Goal: Information Seeking & Learning: Learn about a topic

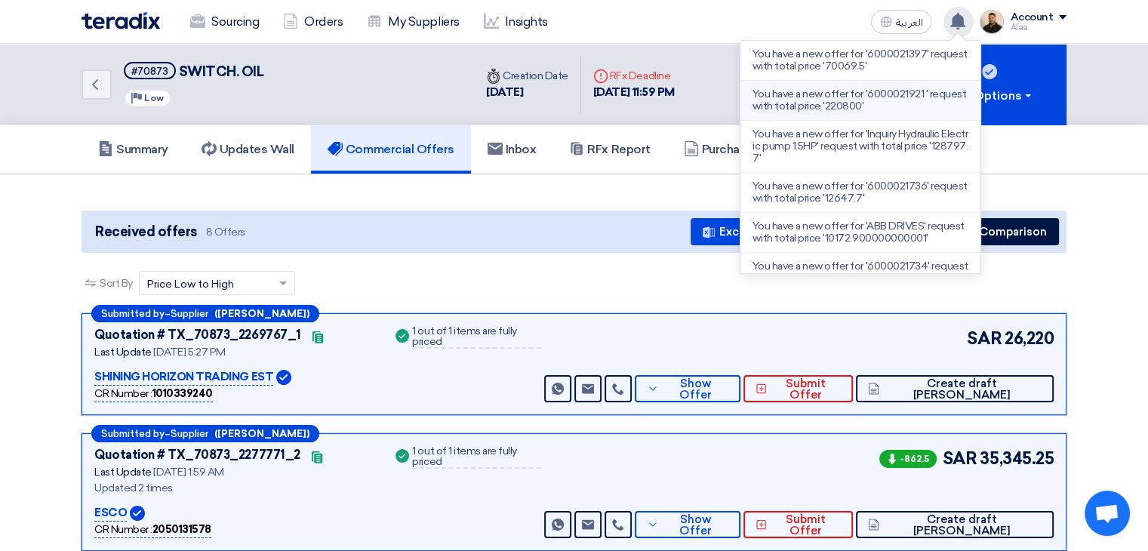
click at [893, 100] on p "You have a new offer for '6000021921 ' request with total price '220800'" at bounding box center [861, 100] width 216 height 24
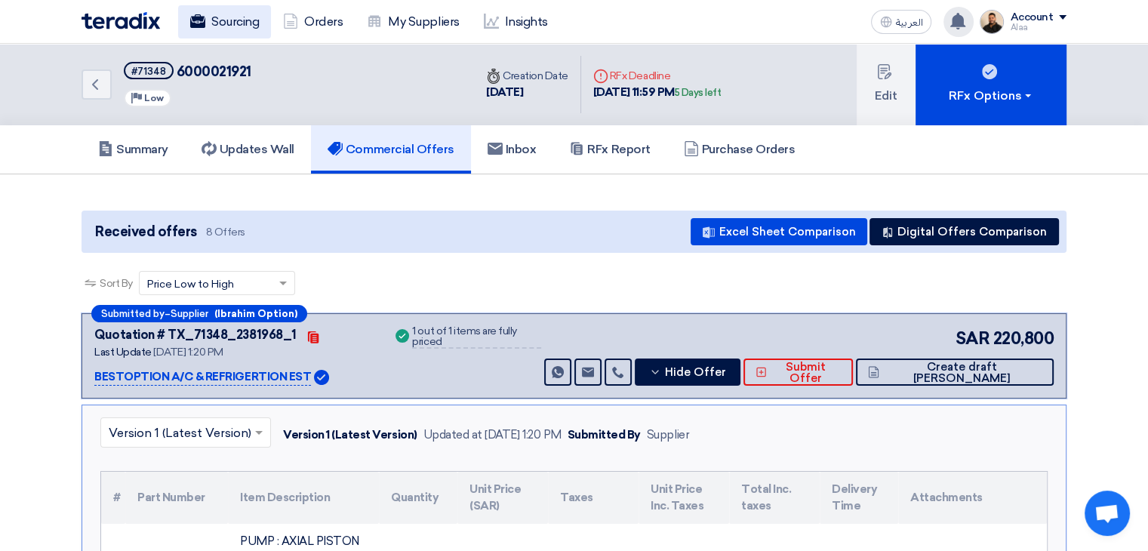
click at [232, 26] on link "Sourcing" at bounding box center [224, 21] width 93 height 33
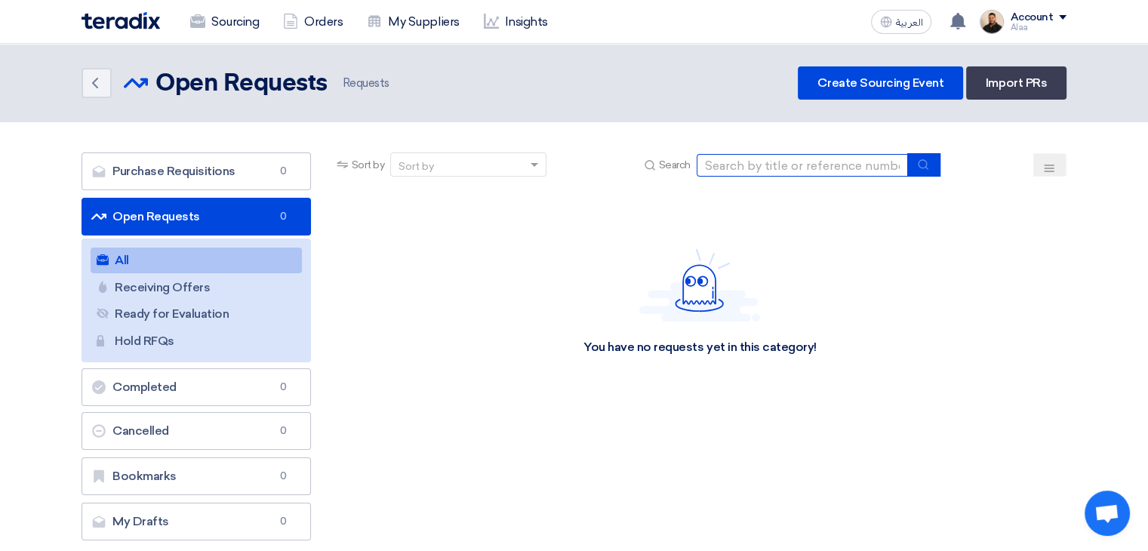
click at [735, 155] on input at bounding box center [802, 165] width 211 height 23
click at [332, 31] on link "Orders" at bounding box center [313, 21] width 84 height 33
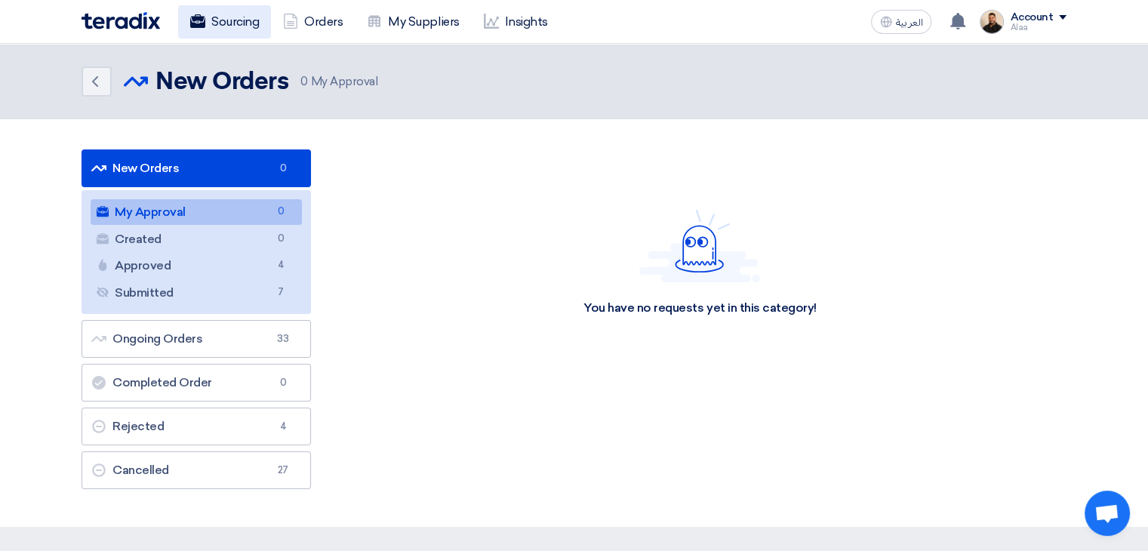
click at [241, 17] on link "Sourcing" at bounding box center [224, 21] width 93 height 33
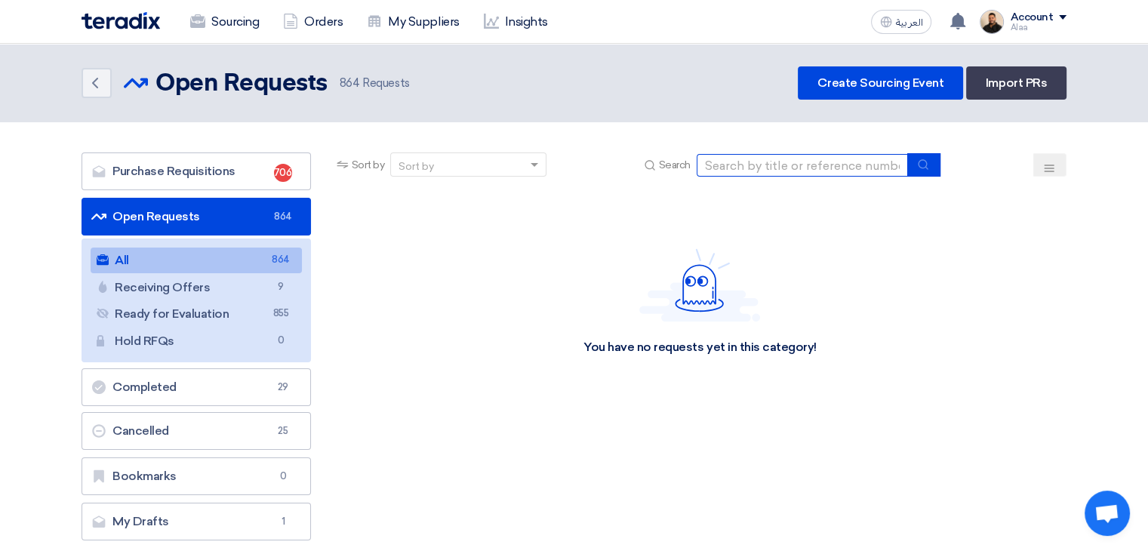
click at [746, 170] on input at bounding box center [802, 165] width 211 height 23
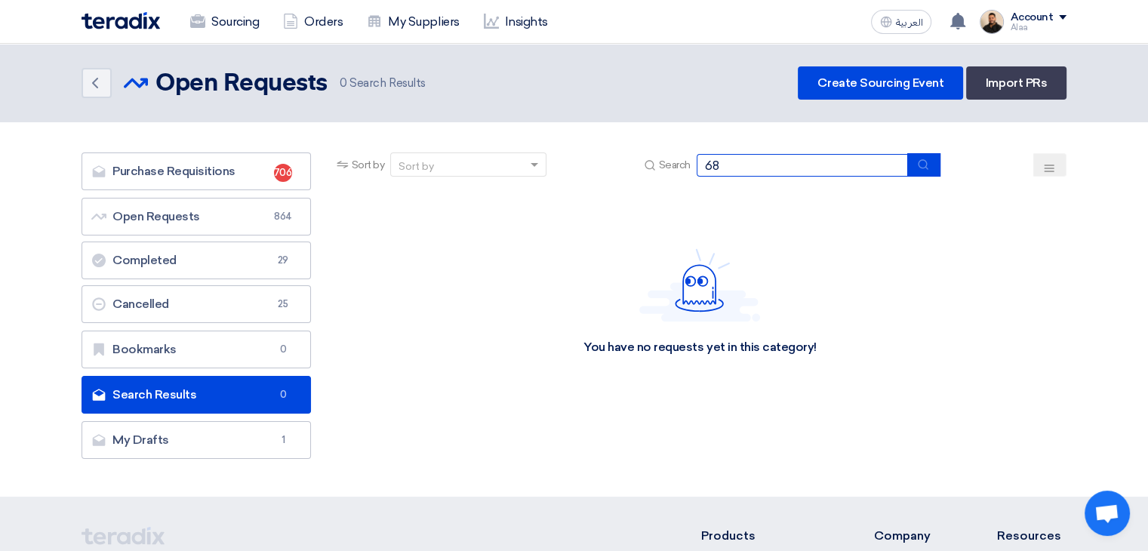
type input "6"
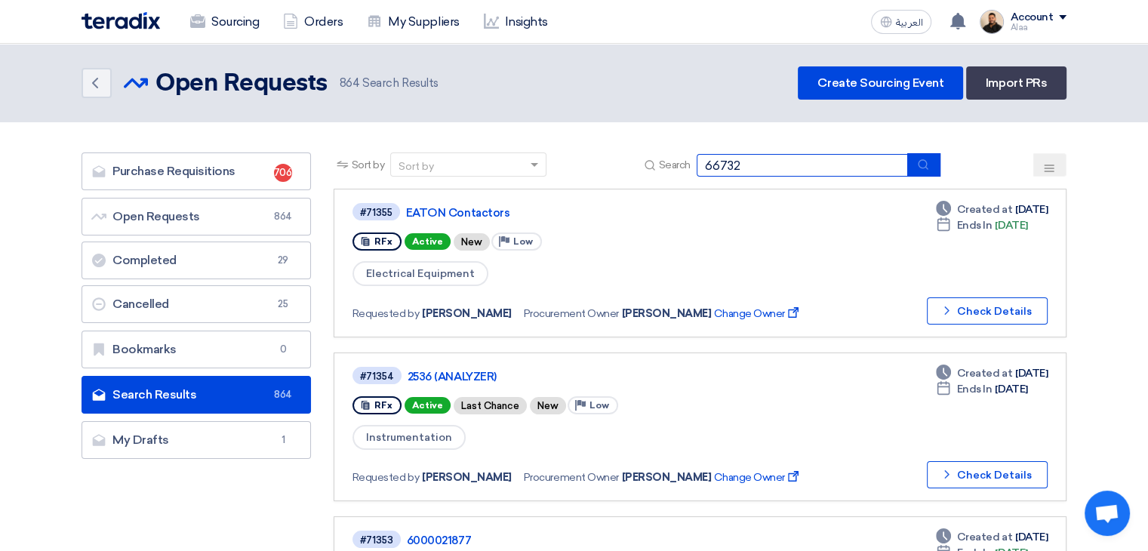
type input "66732"
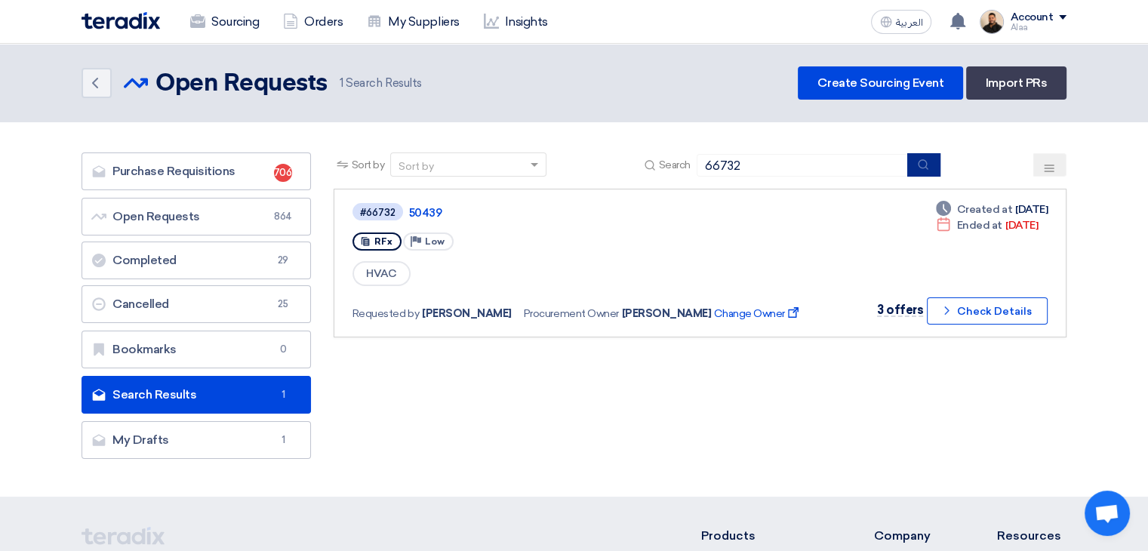
click at [930, 171] on button "submit" at bounding box center [923, 164] width 33 height 23
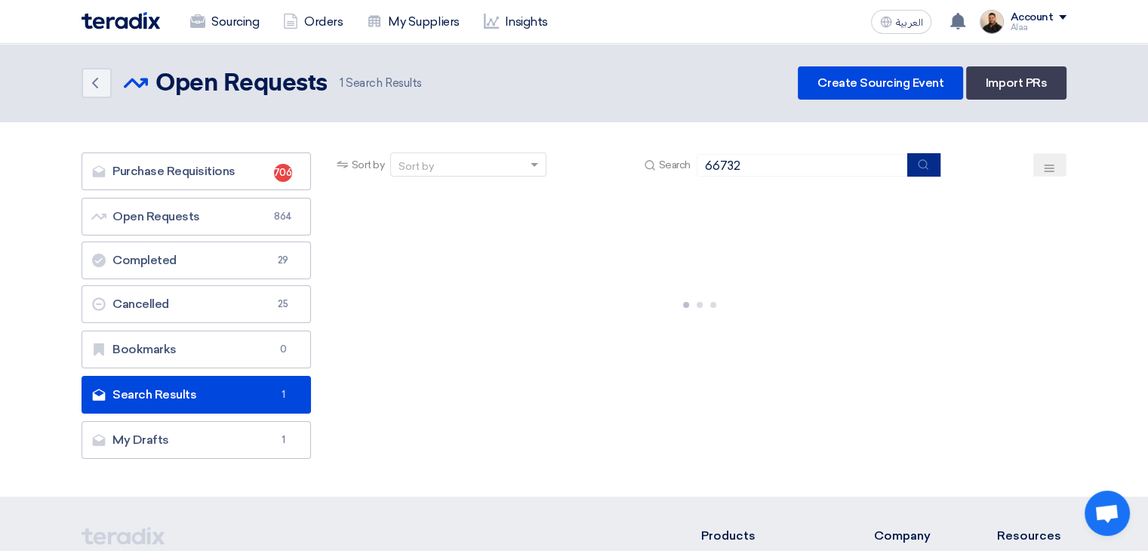
click at [922, 167] on icon "submit" at bounding box center [923, 165] width 12 height 12
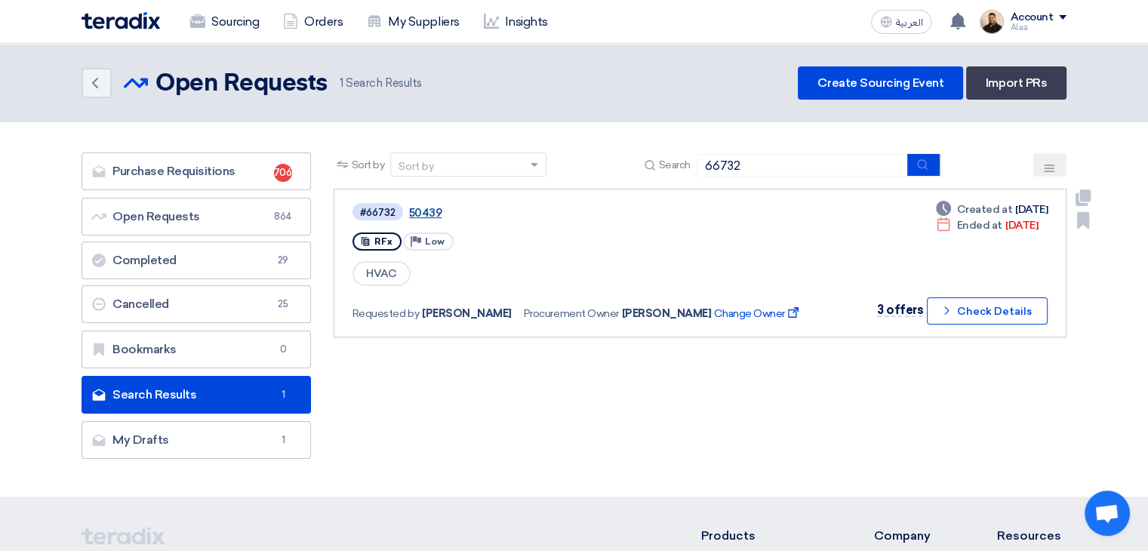
click at [432, 214] on link "50439" at bounding box center [597, 213] width 377 height 14
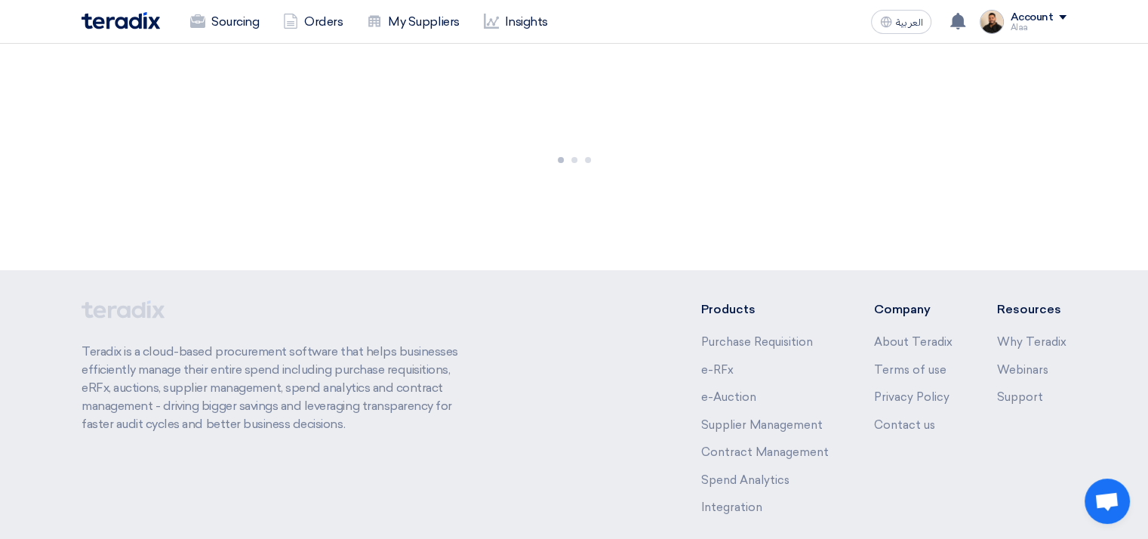
click at [151, 28] on img at bounding box center [121, 20] width 78 height 17
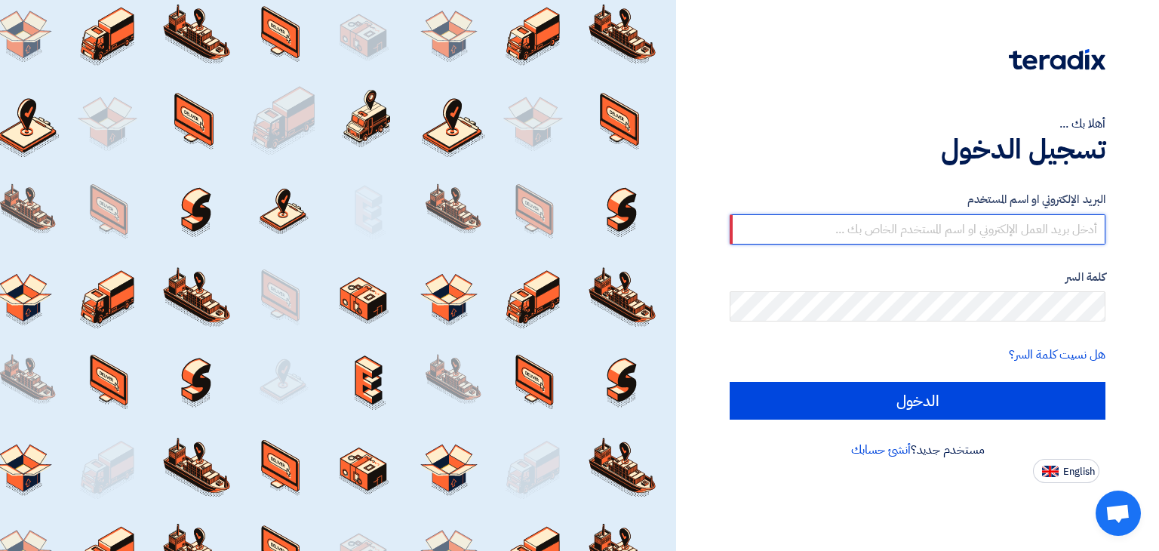
click at [1020, 238] on input "text" at bounding box center [918, 229] width 376 height 30
type input "alaa.nageh@obeikan.com.sa"
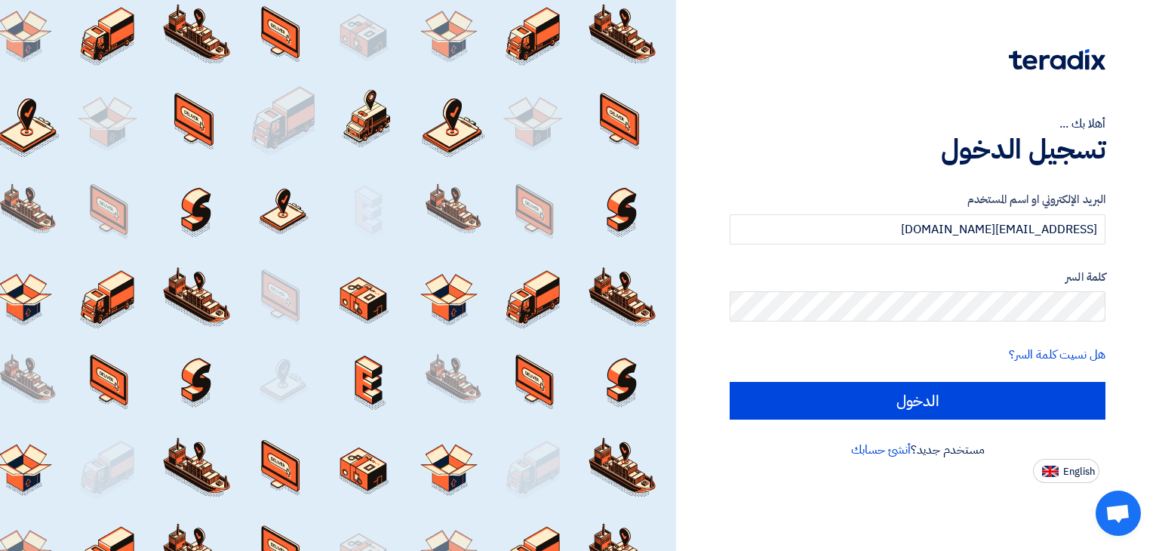
click at [730, 382] on input "الدخول" at bounding box center [918, 401] width 376 height 38
type input "Sign in"
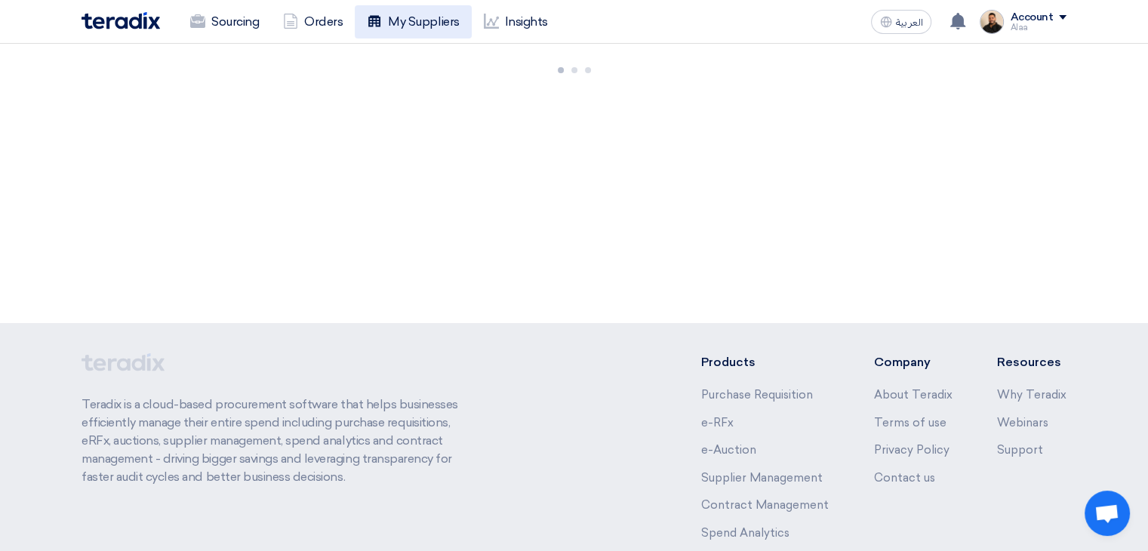
click at [420, 12] on link "My Suppliers" at bounding box center [413, 21] width 116 height 33
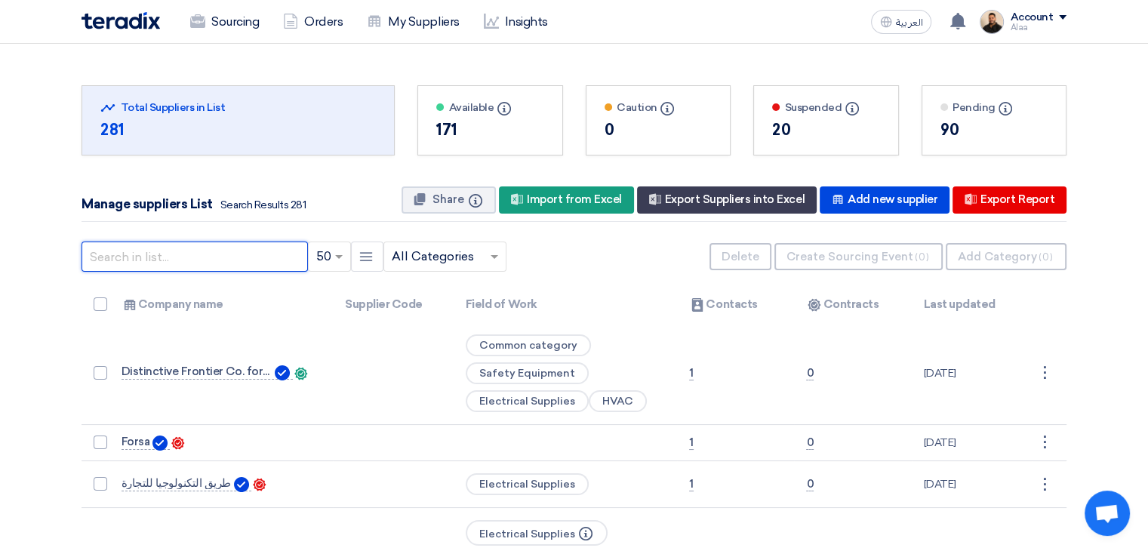
click at [251, 251] on input "text" at bounding box center [195, 257] width 226 height 30
click at [140, 257] on input "best" at bounding box center [195, 257] width 226 height 30
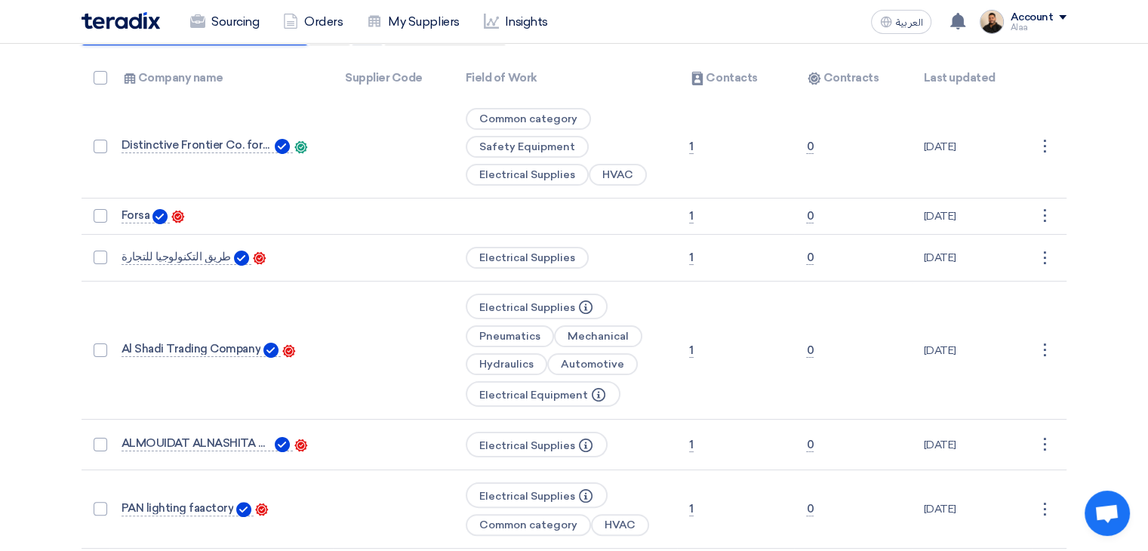
scroll to position [75, 0]
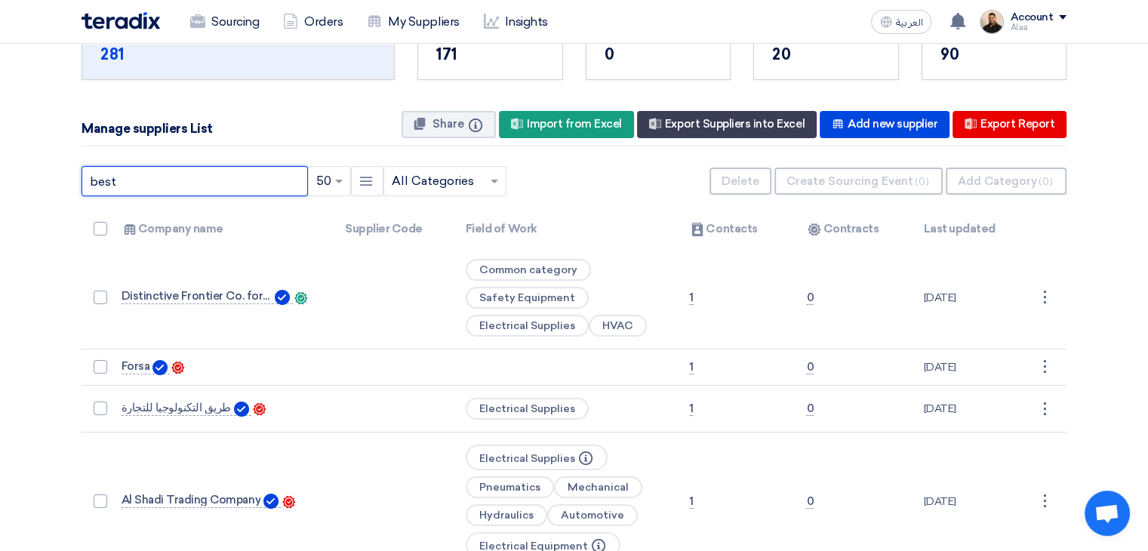
click at [175, 186] on input "best" at bounding box center [195, 181] width 226 height 30
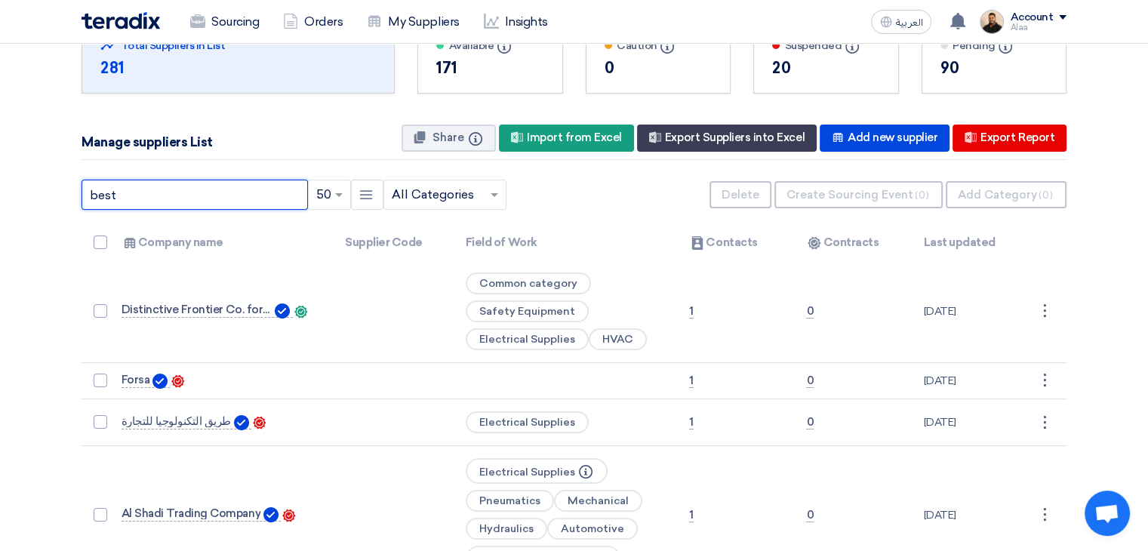
scroll to position [0, 0]
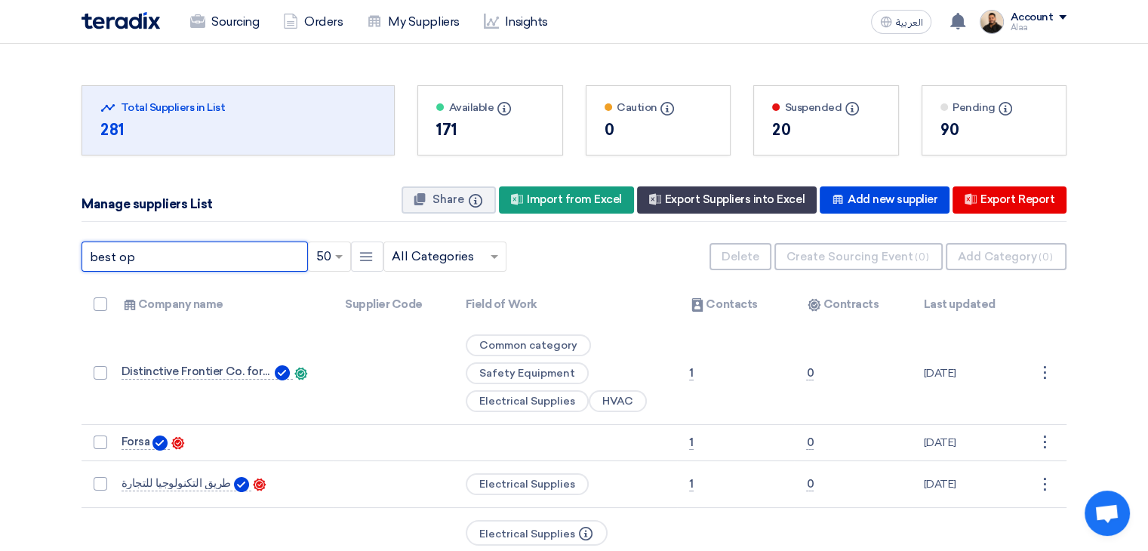
type input "best op"
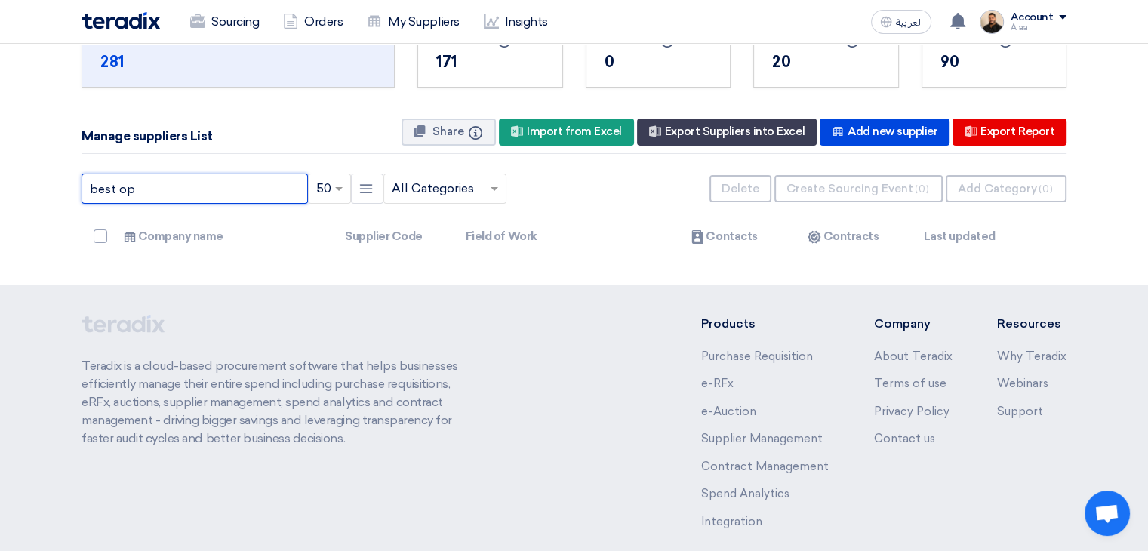
scroll to position [75, 0]
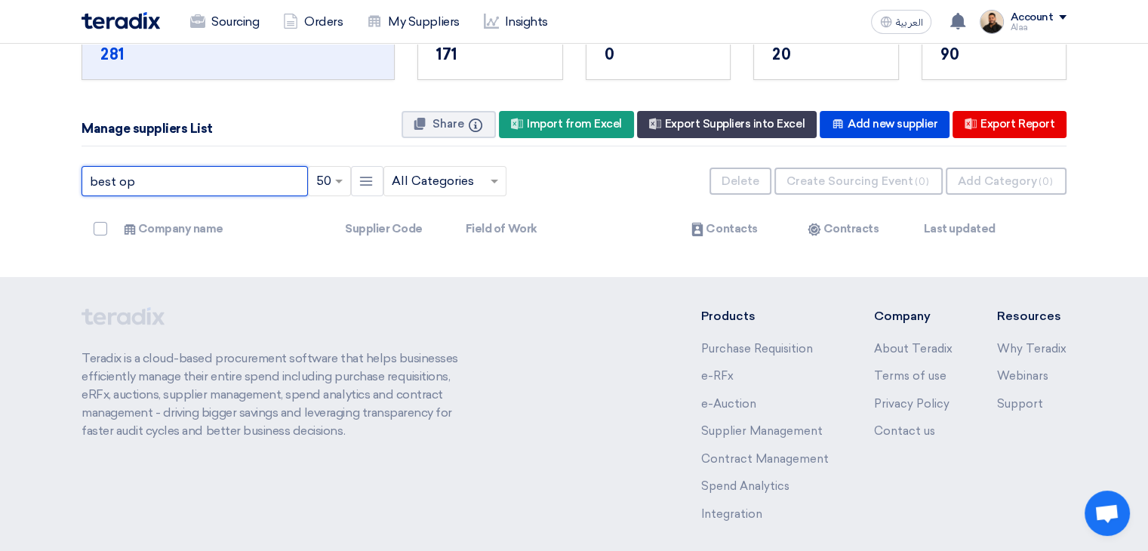
click at [168, 186] on input "best op" at bounding box center [195, 181] width 226 height 30
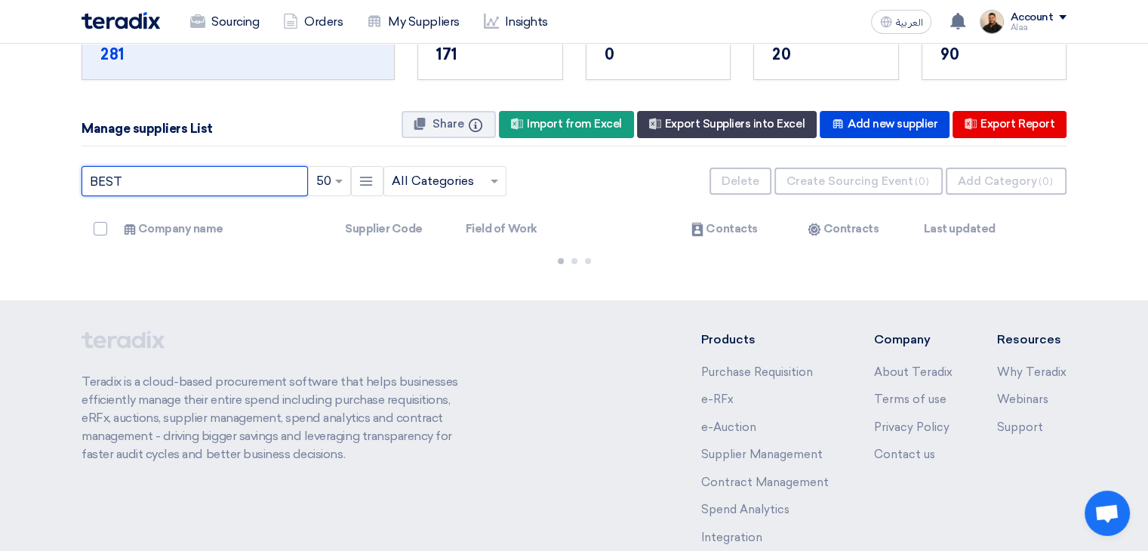
type input "BEST"
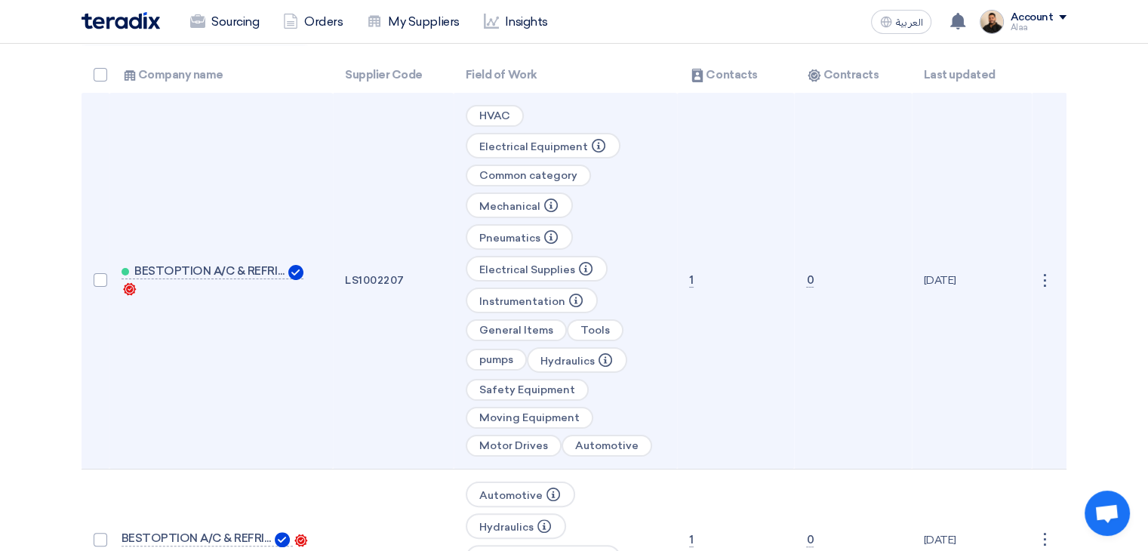
scroll to position [226, 0]
click at [244, 268] on span "BESTOPTION A/C & REFRIGERTION EST" at bounding box center [209, 274] width 151 height 12
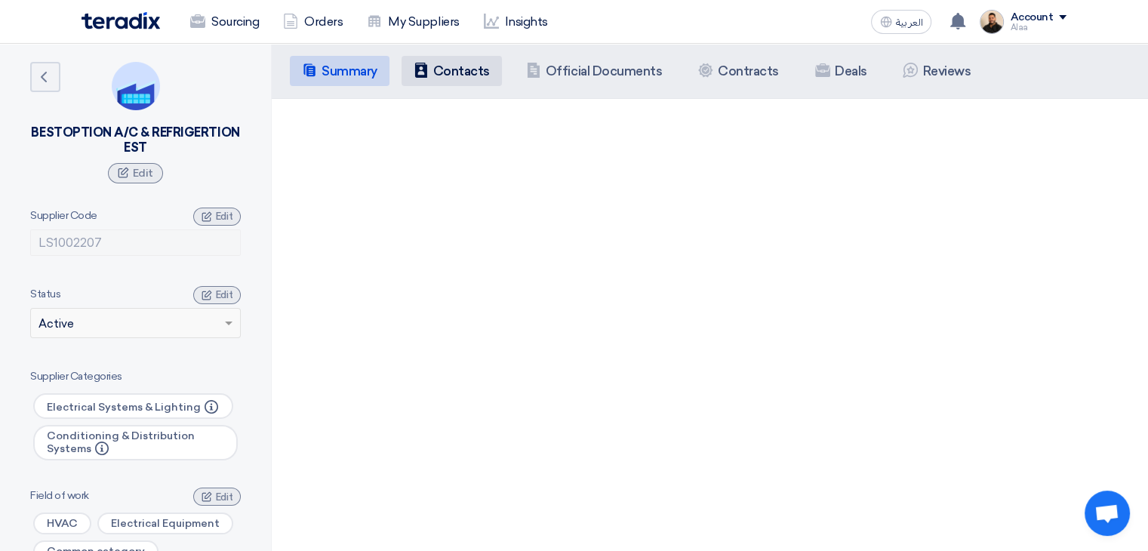
click at [451, 76] on h5 "Contacts" at bounding box center [461, 70] width 57 height 15
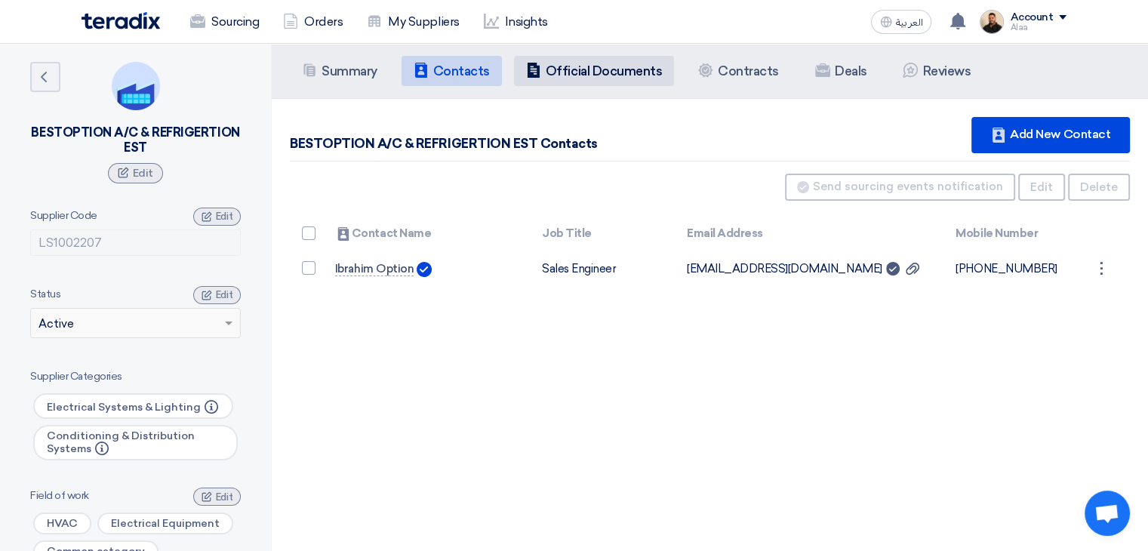
click at [568, 76] on h5 "Official Documents" at bounding box center [604, 70] width 116 height 15
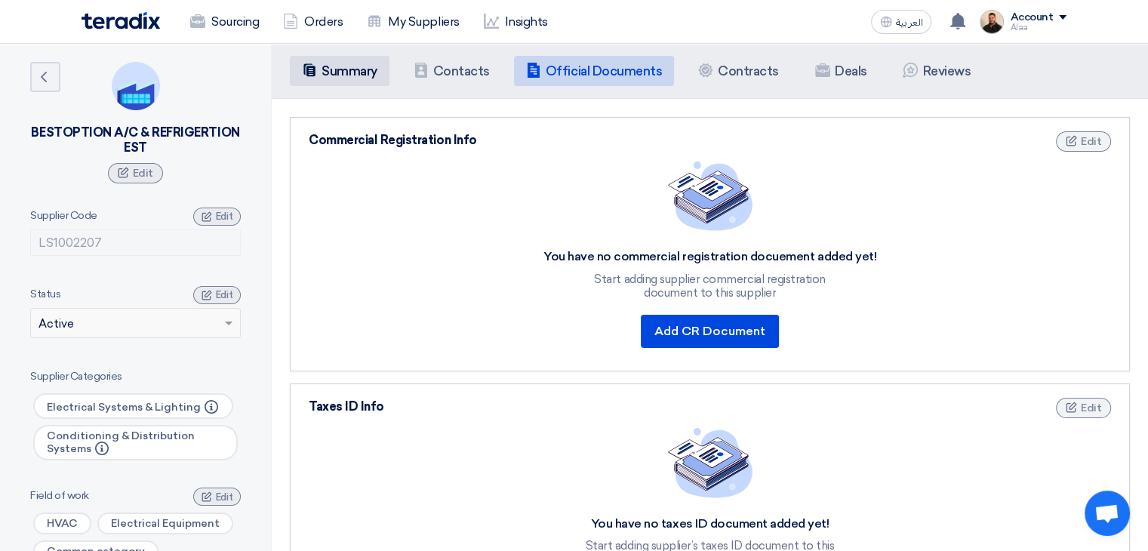
click at [356, 70] on h5 "Summary" at bounding box center [350, 70] width 56 height 15
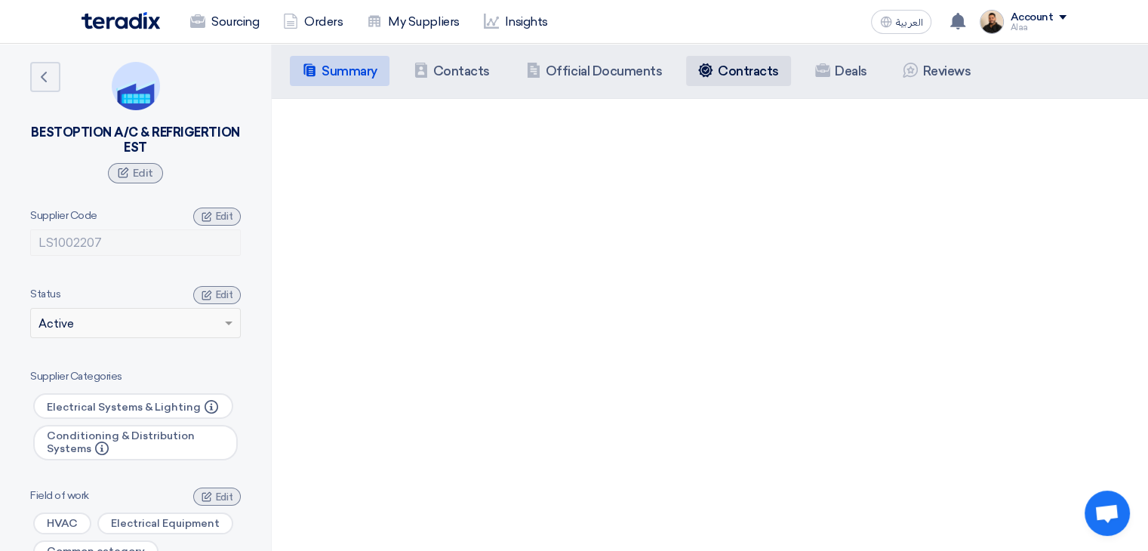
click at [746, 66] on h5 "Contracts" at bounding box center [748, 70] width 61 height 15
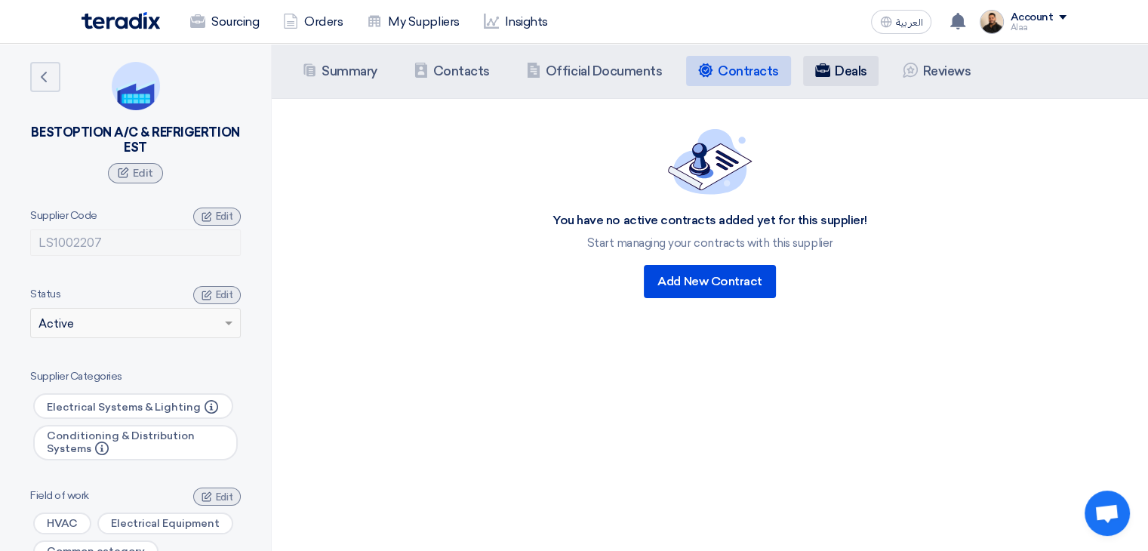
click at [842, 64] on h5 "Deals" at bounding box center [851, 70] width 32 height 15
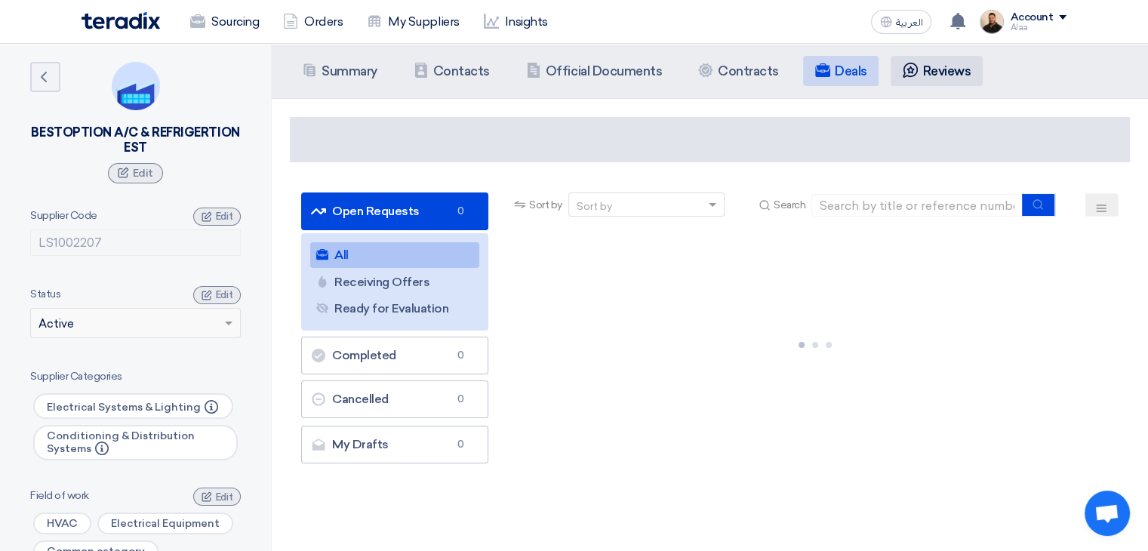
click at [934, 70] on h5 "Reviews" at bounding box center [946, 70] width 48 height 15
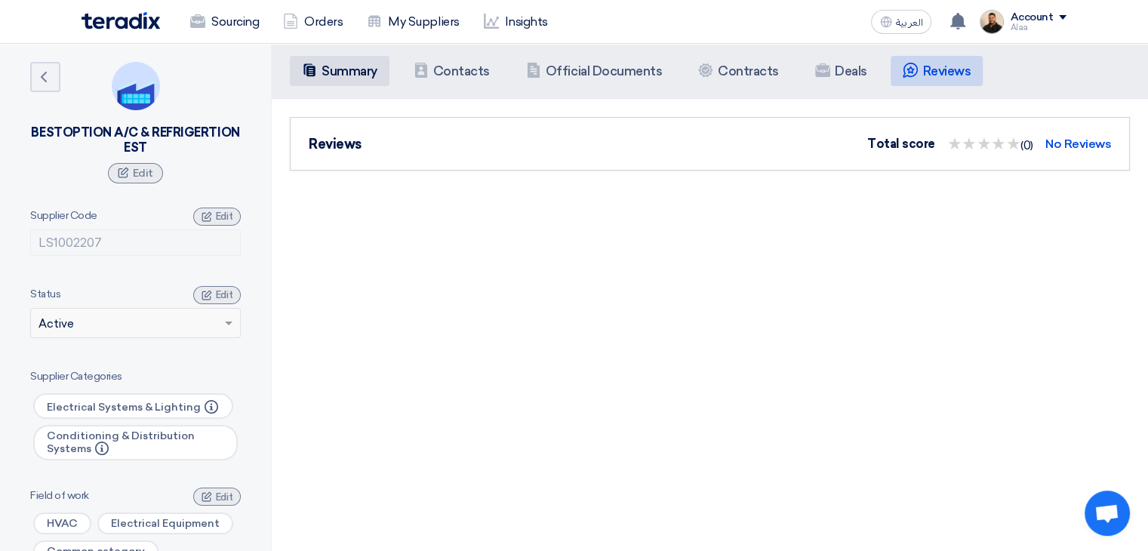
click at [359, 77] on h5 "Summary" at bounding box center [350, 70] width 56 height 15
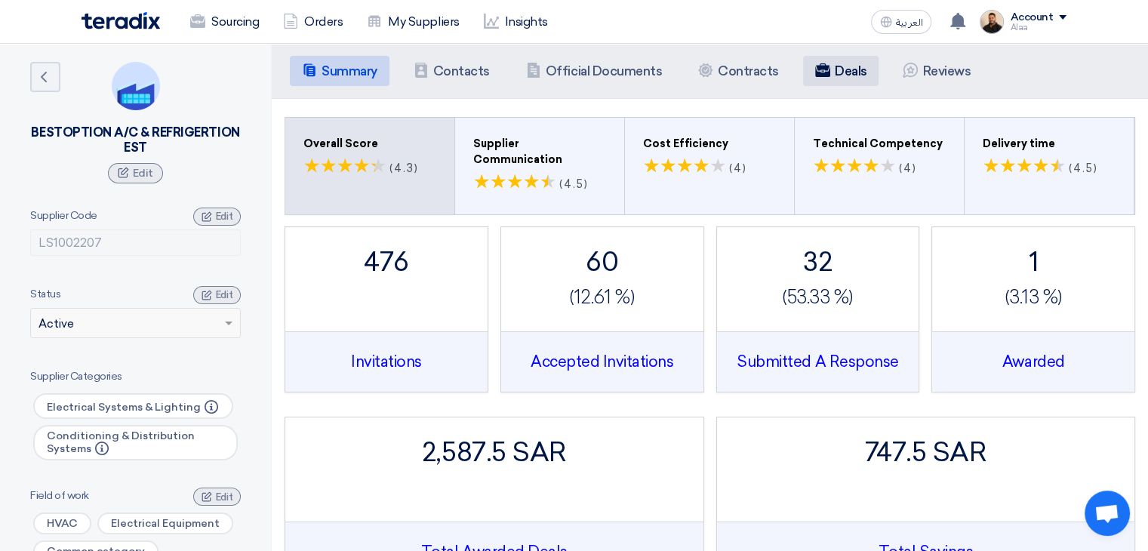
click at [848, 69] on h5 "Deals" at bounding box center [851, 70] width 32 height 15
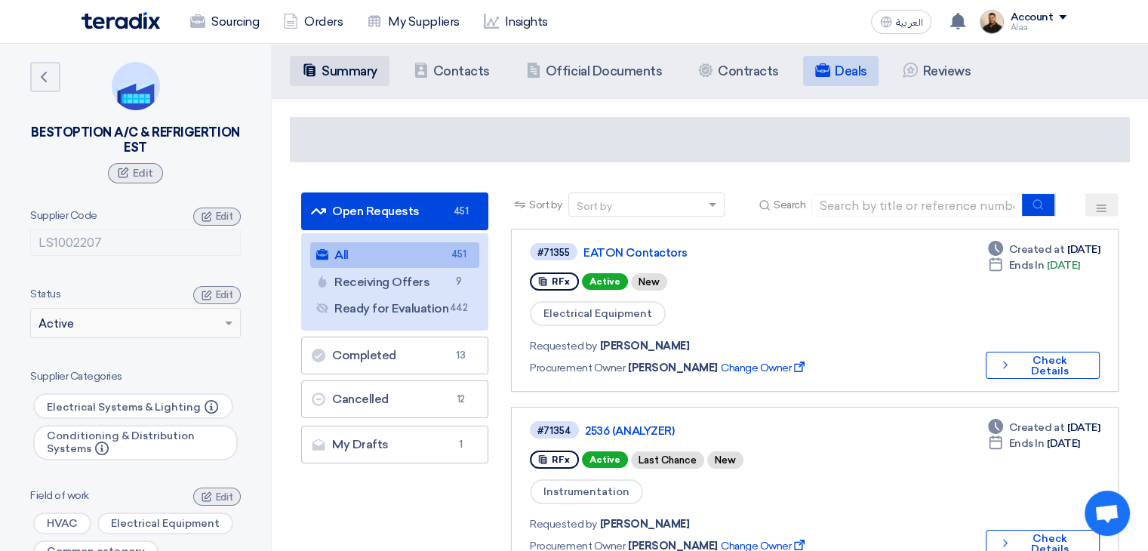
click at [322, 70] on h5 "Summary" at bounding box center [350, 70] width 56 height 15
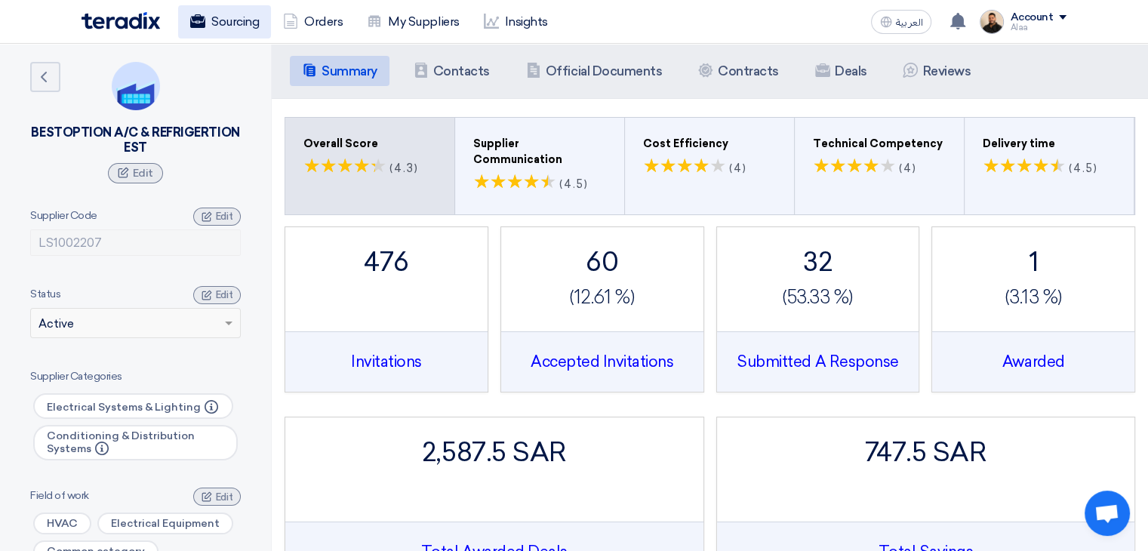
click at [245, 29] on link "Sourcing" at bounding box center [224, 21] width 93 height 33
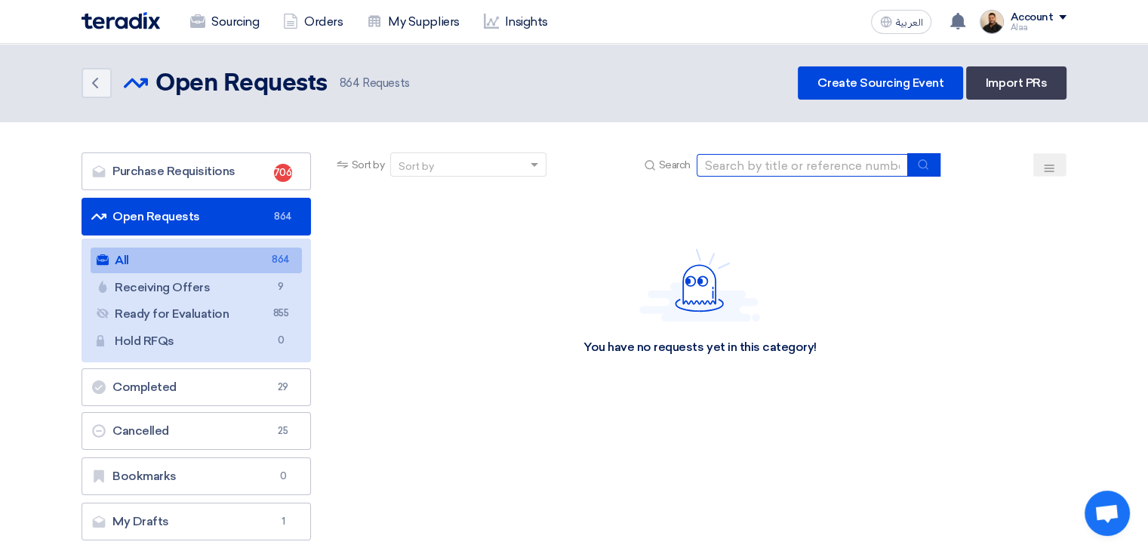
click at [808, 168] on input at bounding box center [802, 165] width 211 height 23
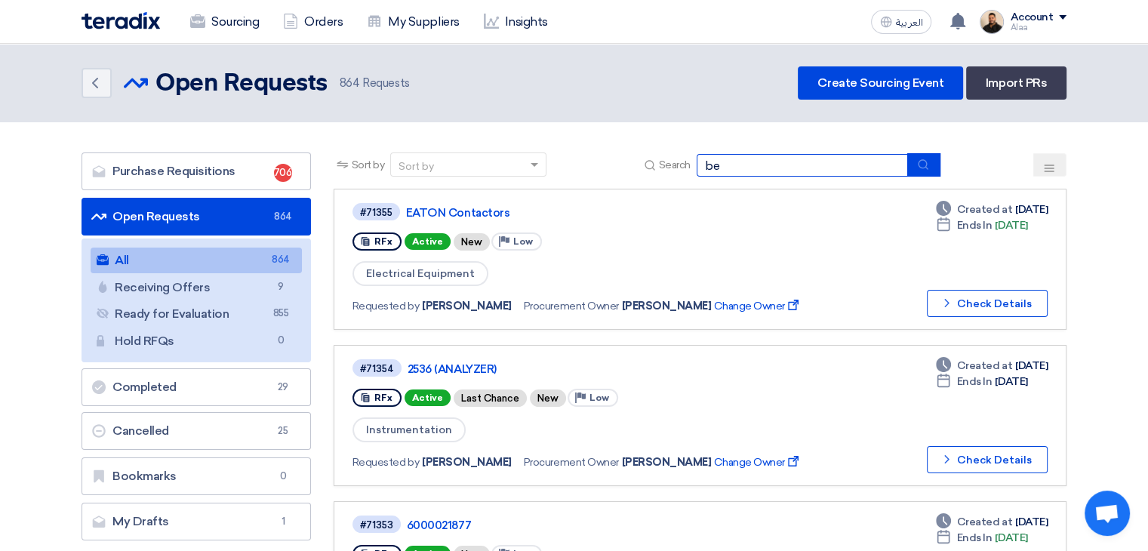
type input "b"
click at [426, 11] on link "My Suppliers" at bounding box center [413, 21] width 116 height 33
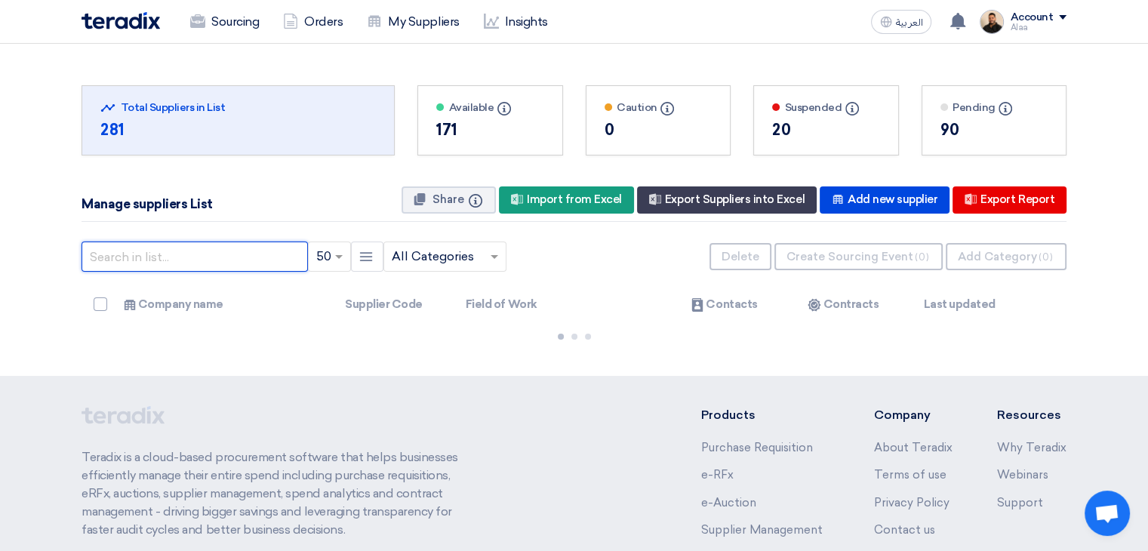
click at [242, 261] on input "text" at bounding box center [195, 257] width 226 height 30
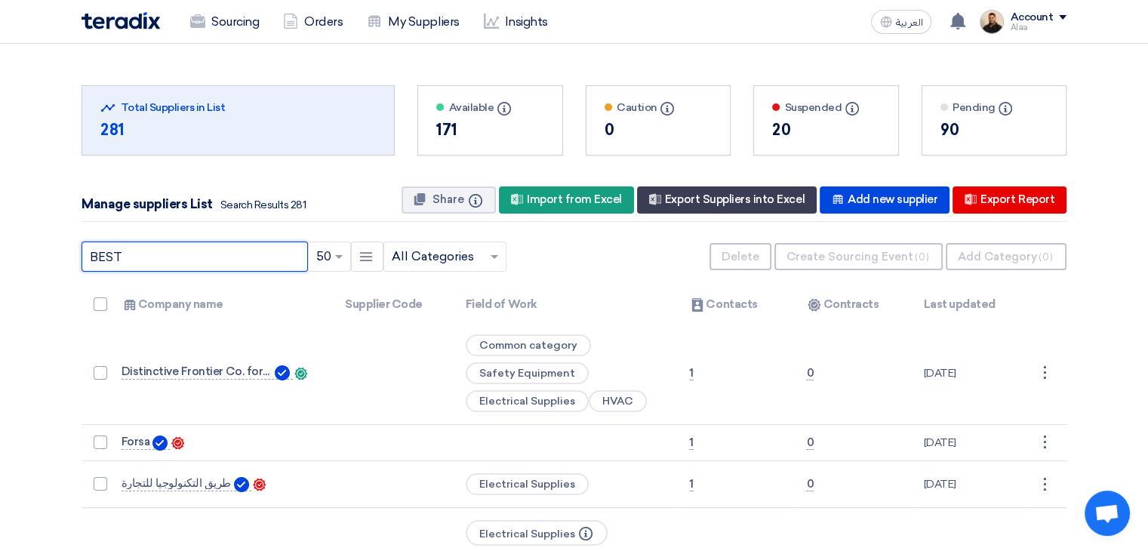
type input "BEST"
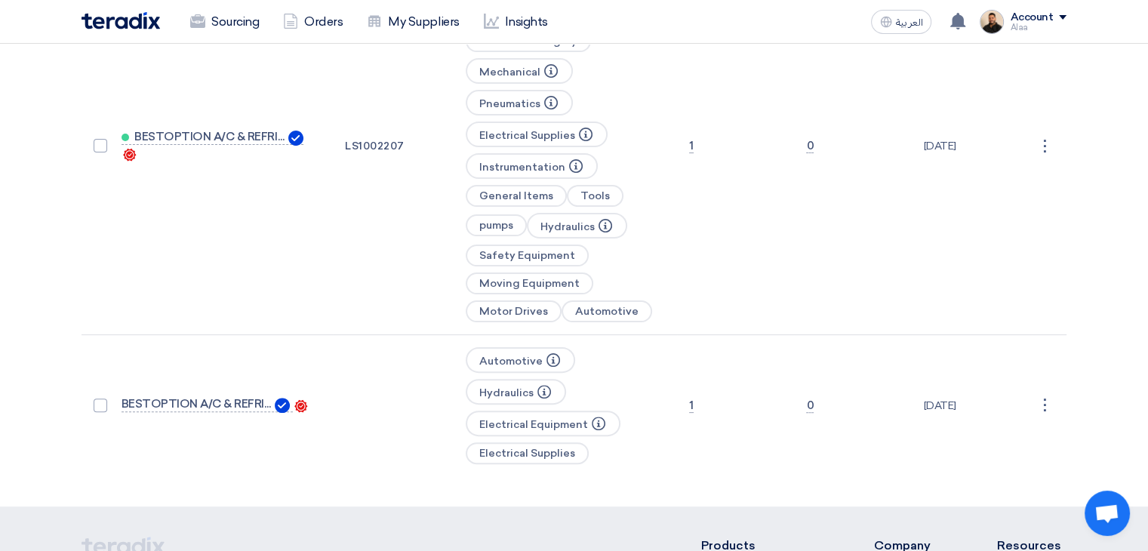
scroll to position [453, 0]
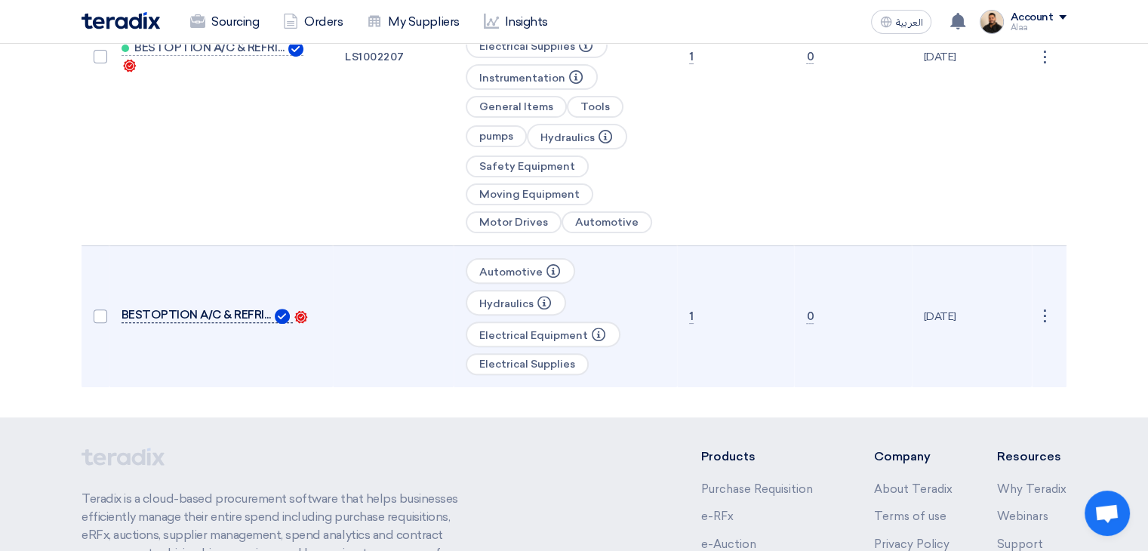
click at [242, 309] on span "BESTOPTION A/C & REFRIGERTION EST" at bounding box center [197, 315] width 151 height 12
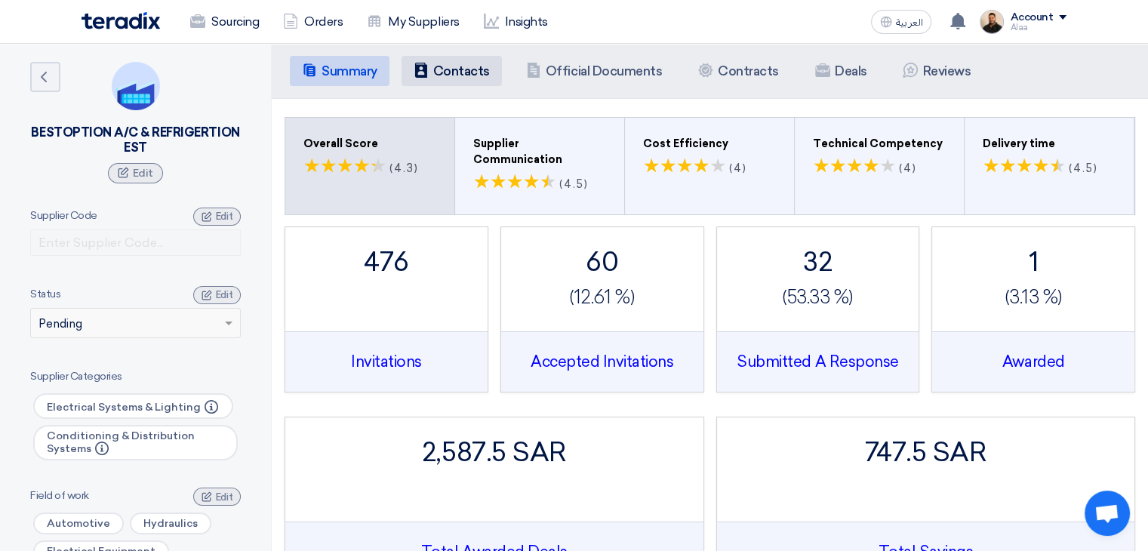
click at [474, 71] on h5 "Contacts" at bounding box center [461, 70] width 57 height 15
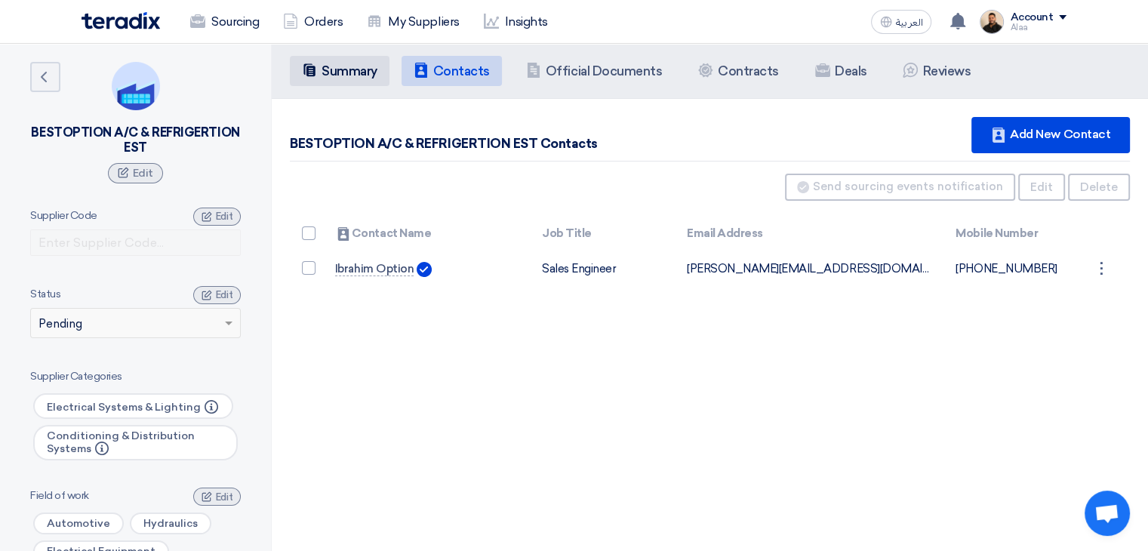
click at [371, 69] on h5 "Summary" at bounding box center [350, 70] width 56 height 15
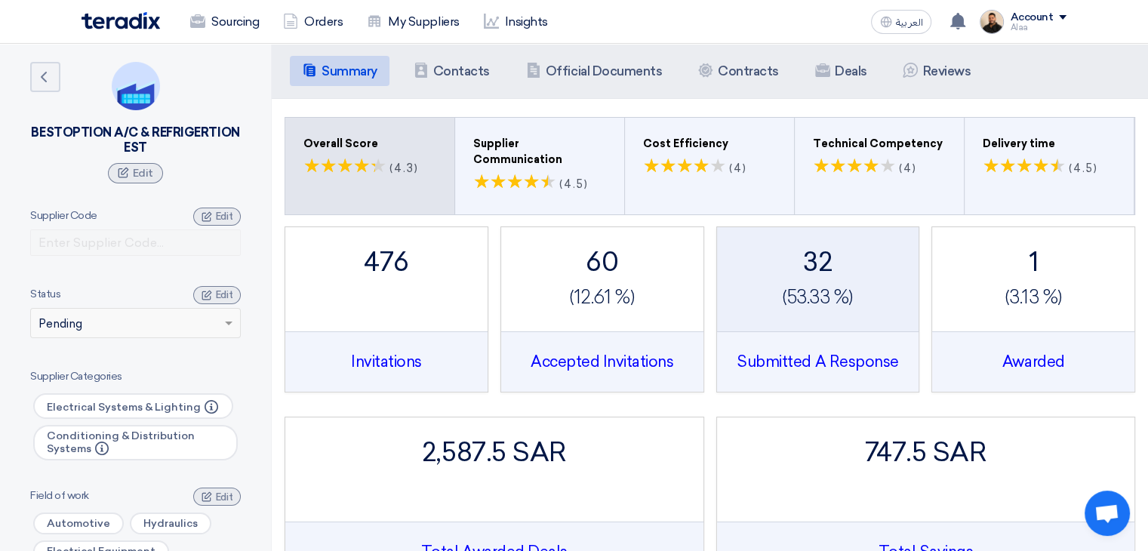
click at [827, 266] on div "32 (53.33 %) Submitted A Response" at bounding box center [818, 294] width 172 height 104
click at [781, 340] on div "Submitted A Response" at bounding box center [818, 361] width 202 height 60
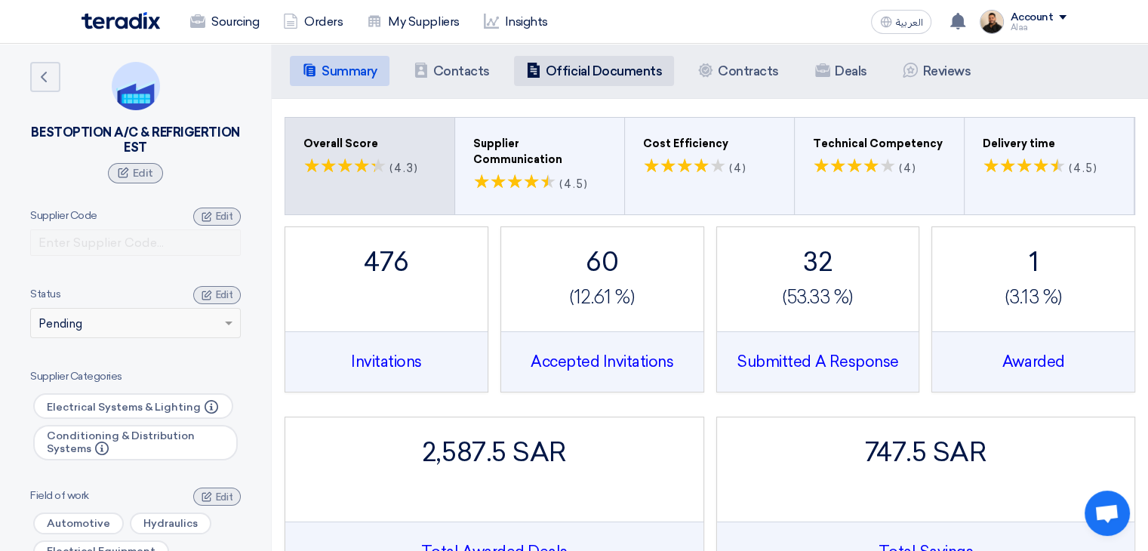
click at [595, 77] on h5 "Official Documents" at bounding box center [604, 70] width 116 height 15
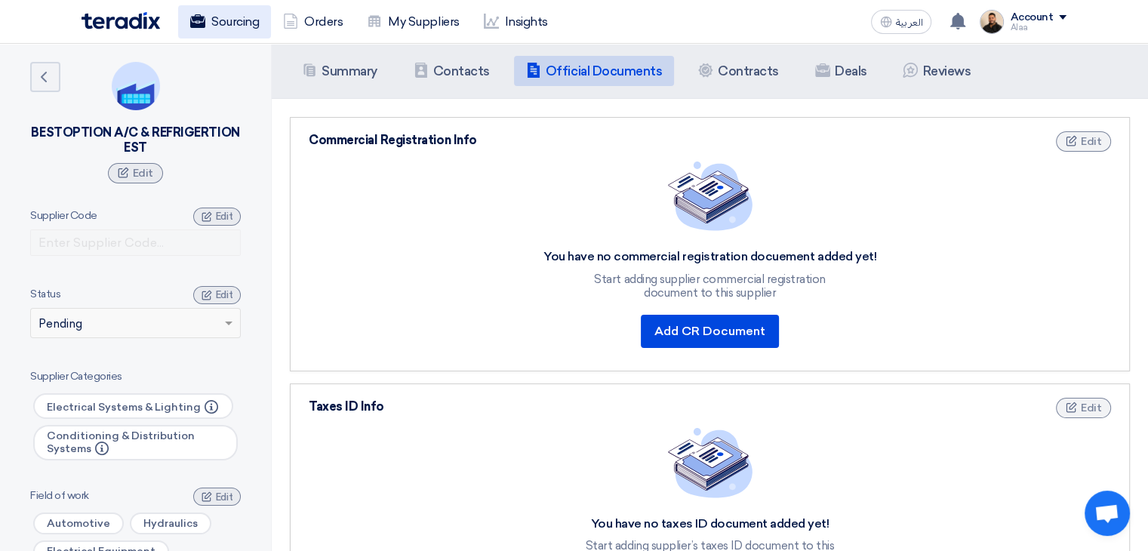
click at [242, 24] on link "Sourcing" at bounding box center [224, 21] width 93 height 33
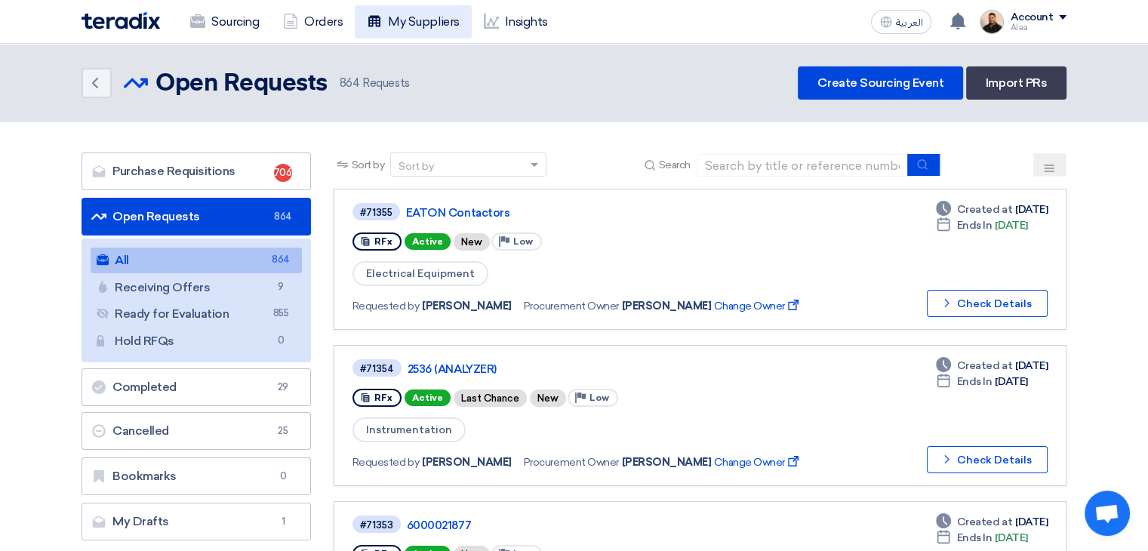
click at [406, 30] on link "My Suppliers" at bounding box center [413, 21] width 116 height 33
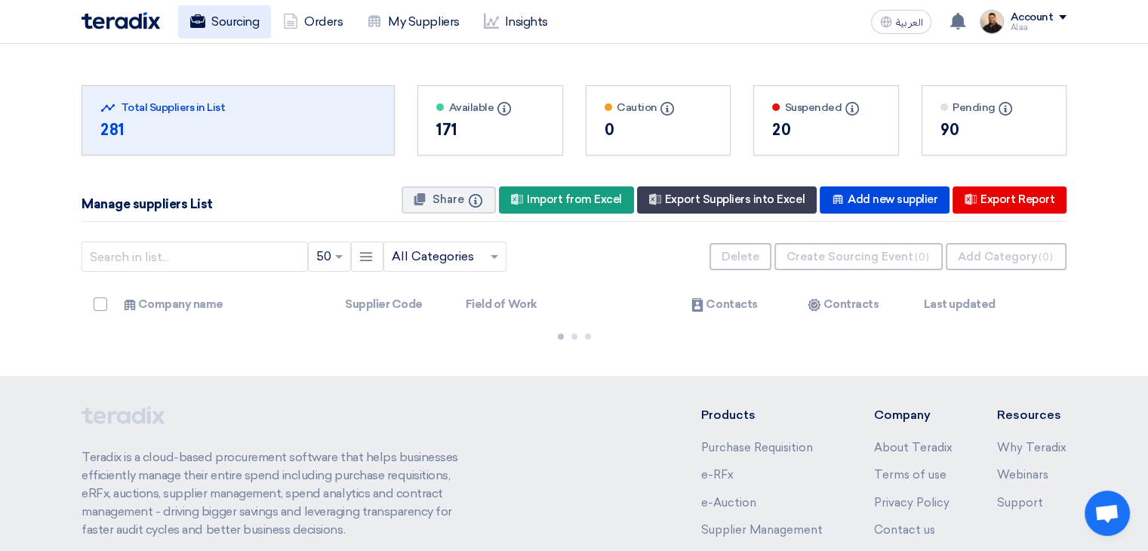
click at [229, 32] on link "Sourcing" at bounding box center [224, 21] width 93 height 33
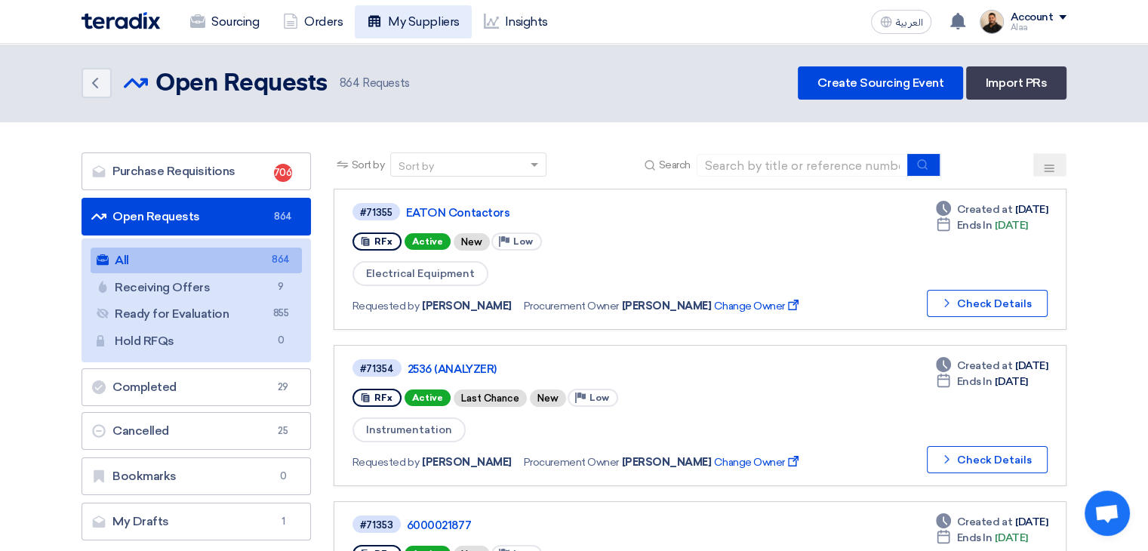
click at [422, 17] on link "My Suppliers" at bounding box center [413, 21] width 116 height 33
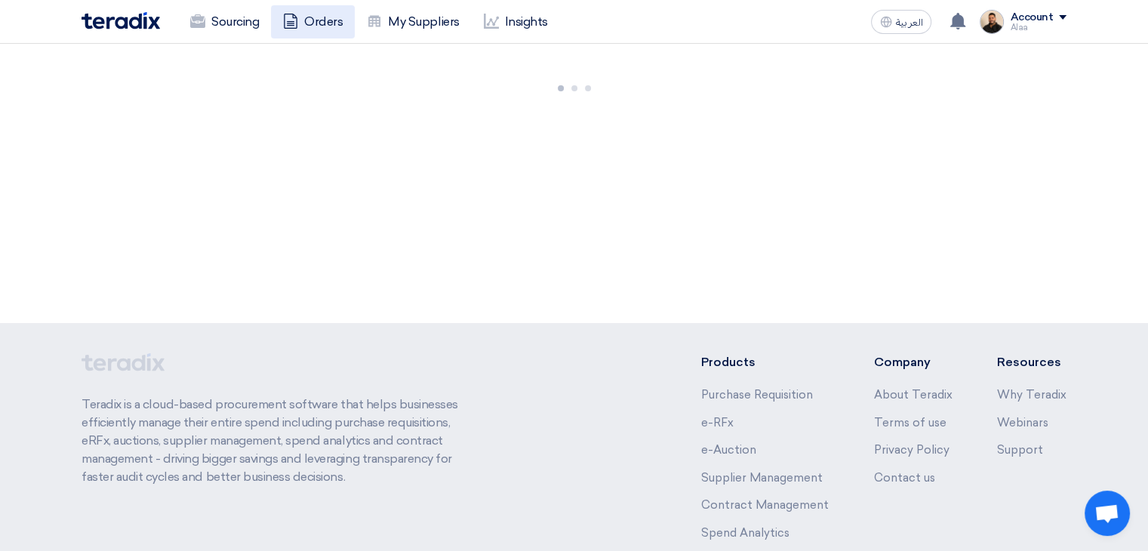
click at [303, 17] on link "Orders" at bounding box center [313, 21] width 84 height 33
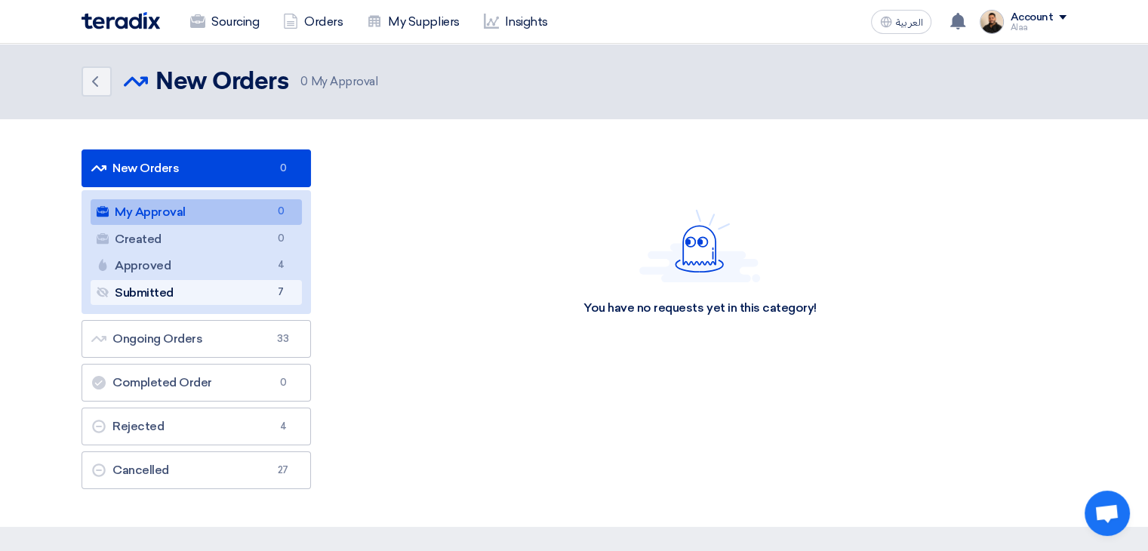
click at [219, 293] on link "Submitted Submitted 7" at bounding box center [196, 293] width 211 height 26
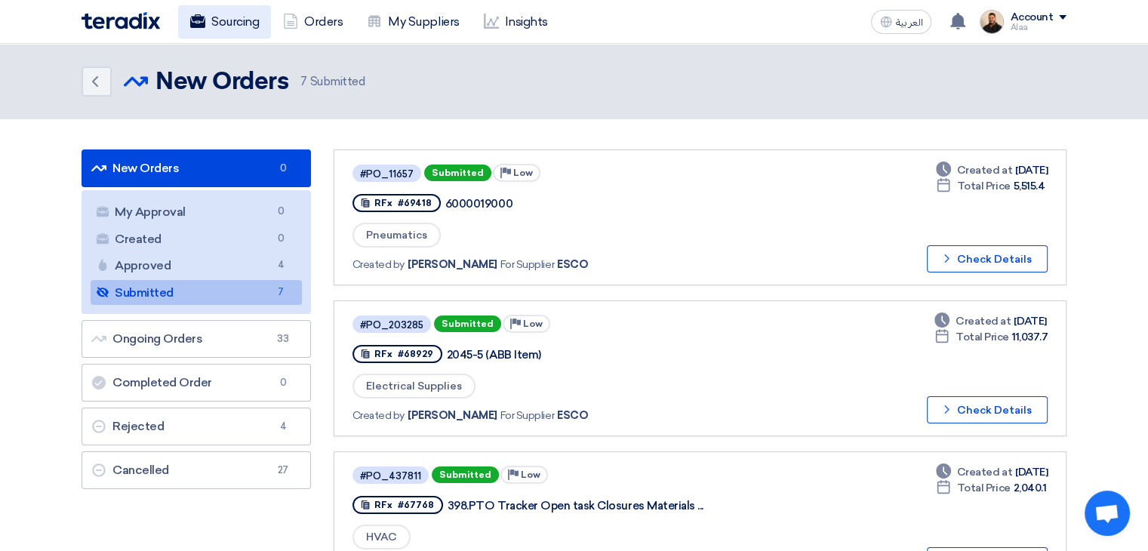
click at [255, 23] on link "Sourcing" at bounding box center [224, 21] width 93 height 33
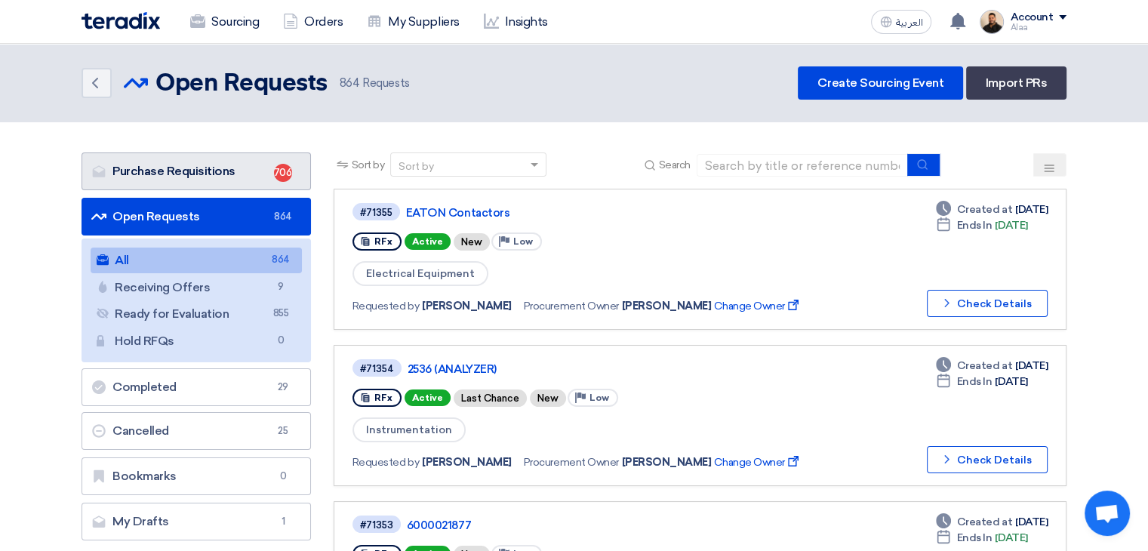
click at [253, 173] on link "Purchase Requisitions Purchase Requisitions 706" at bounding box center [196, 171] width 229 height 38
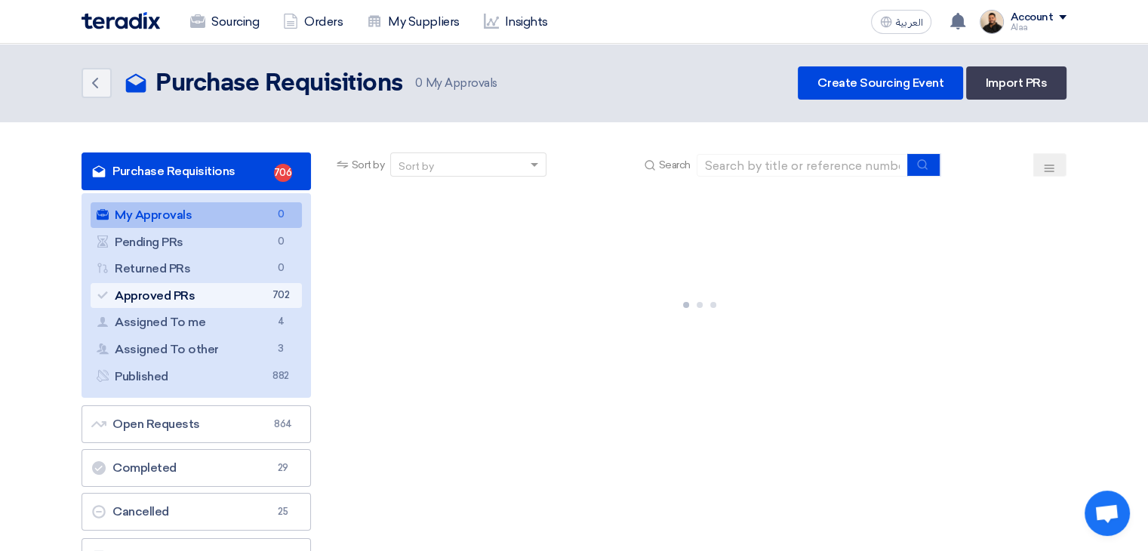
click at [259, 298] on link "Approved PRs Approved PRs 702" at bounding box center [196, 296] width 211 height 26
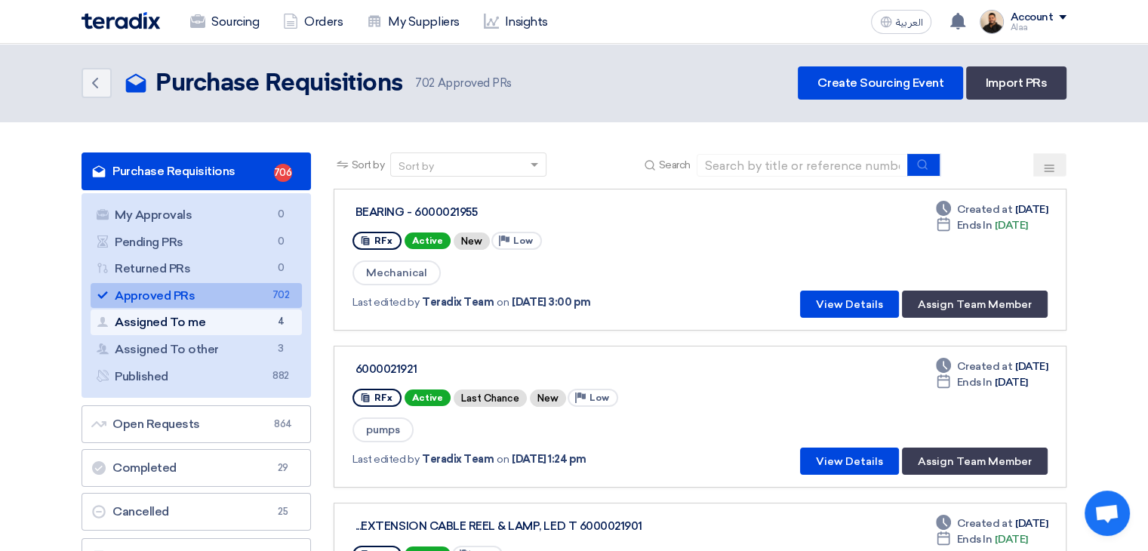
click at [242, 315] on link "Assigned To me Assigned To me 4" at bounding box center [196, 322] width 211 height 26
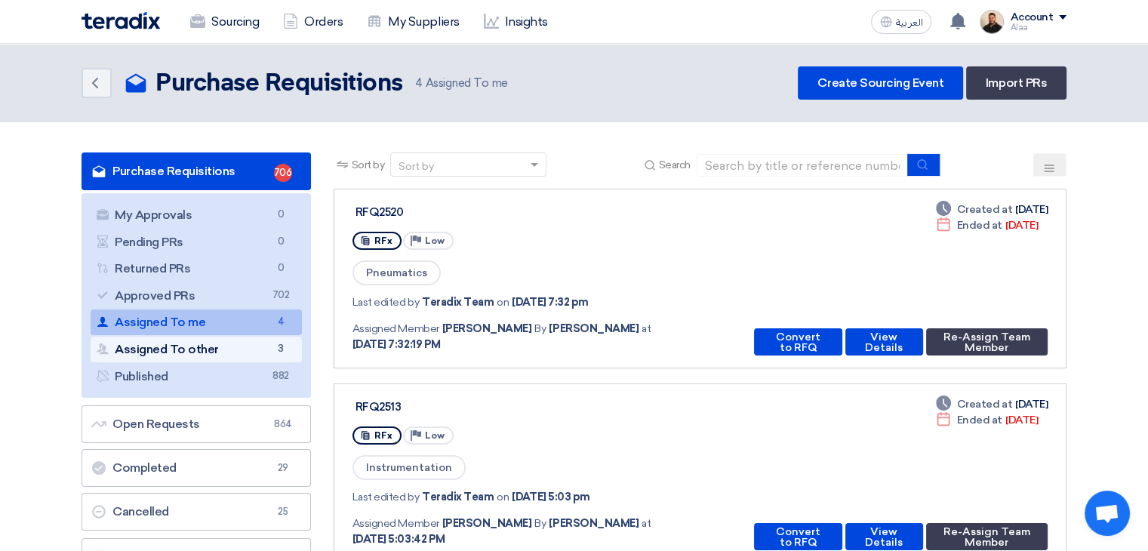
click at [131, 343] on link "Assigned To other Assigned To other 3" at bounding box center [196, 350] width 211 height 26
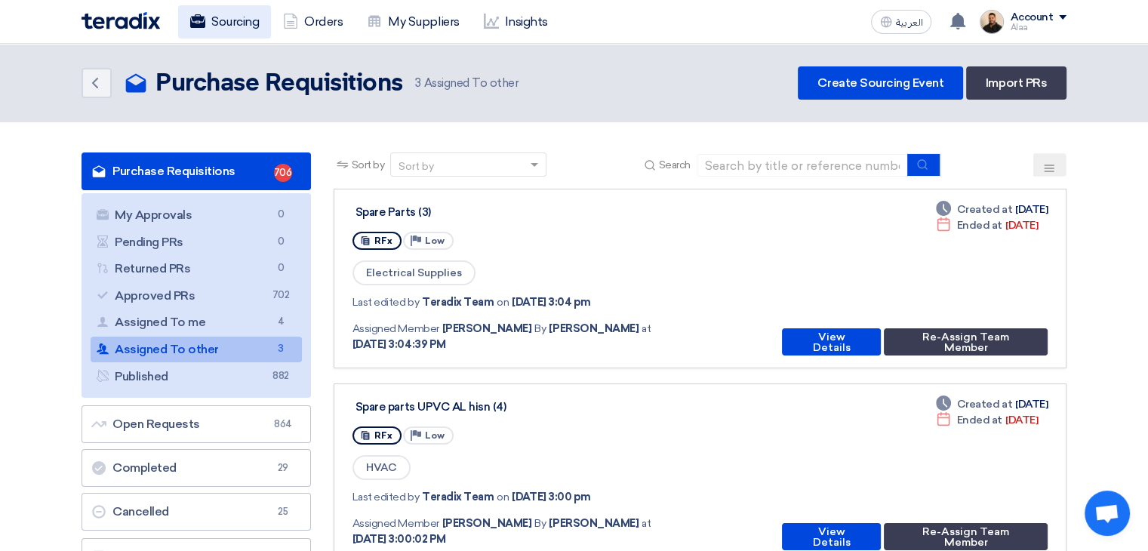
click at [229, 14] on link "Sourcing" at bounding box center [224, 21] width 93 height 33
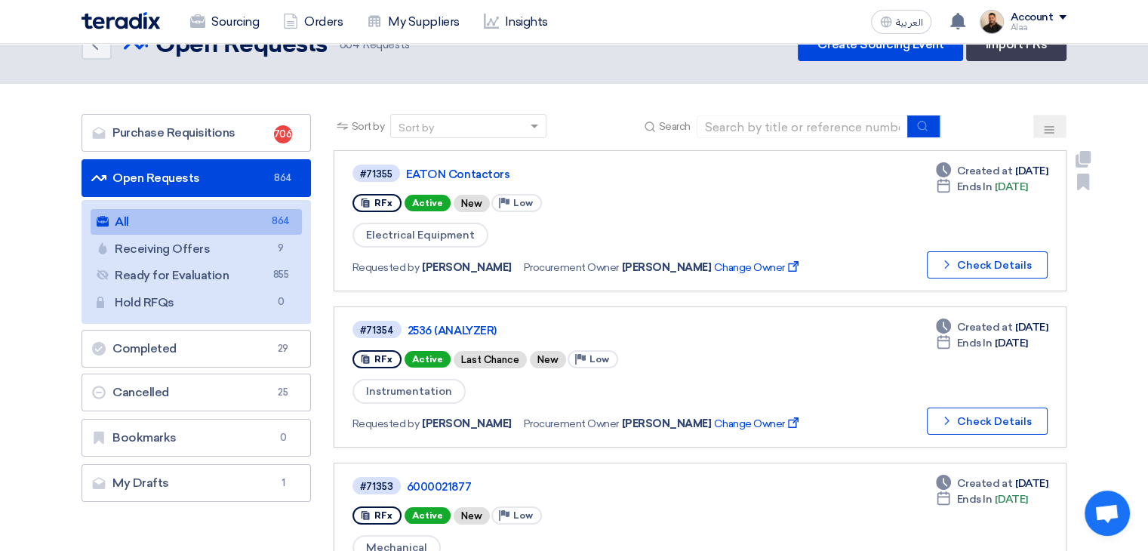
scroll to position [75, 0]
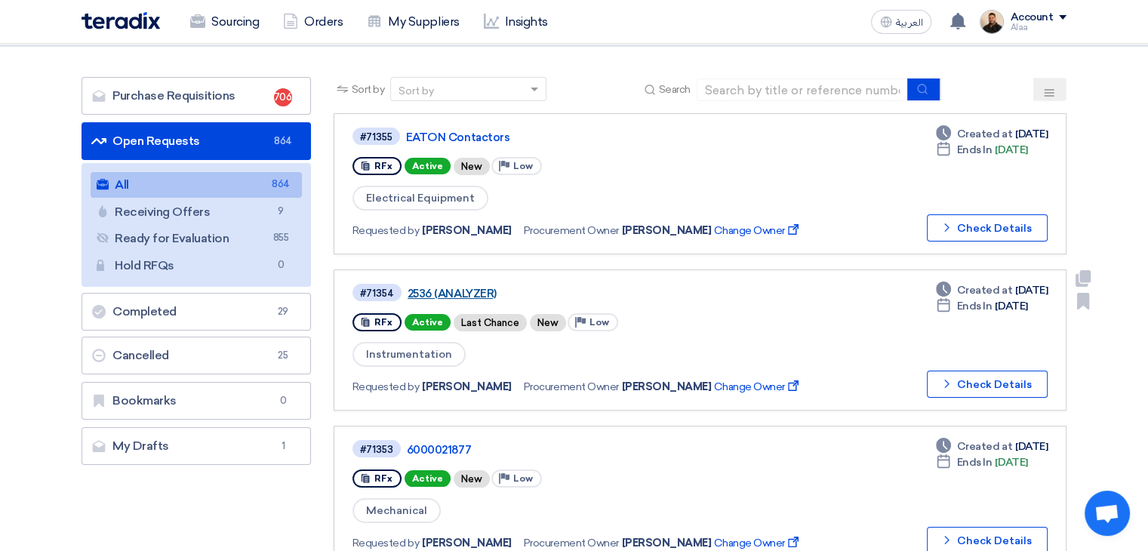
click at [461, 294] on link "2536 (ANALYZER)" at bounding box center [596, 294] width 377 height 14
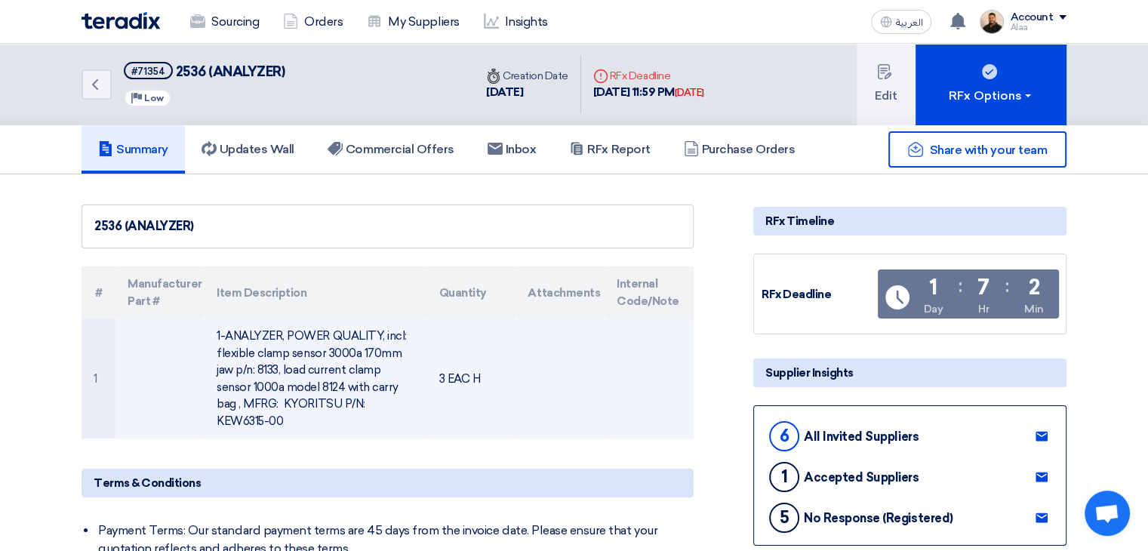
click at [328, 359] on td "1-ANALYZER, POWER QUALITY, incl: flexible clamp sensor 3000a 170mm jaw p/n: 813…" at bounding box center [316, 379] width 222 height 120
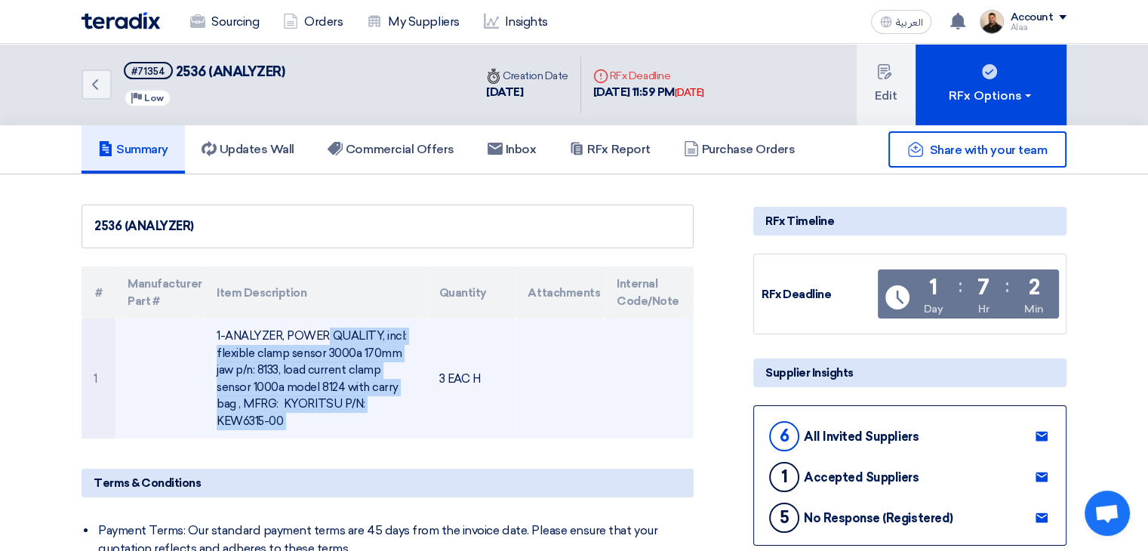
click at [328, 359] on td "1-ANALYZER, POWER QUALITY, incl: flexible clamp sensor 3000a 170mm jaw p/n: 813…" at bounding box center [316, 379] width 222 height 120
drag, startPoint x: 304, startPoint y: 349, endPoint x: 260, endPoint y: 397, distance: 65.2
click at [260, 397] on td "1-ANALYZER, POWER QUALITY, incl: flexible clamp sensor 3000a 170mm jaw p/n: 813…" at bounding box center [316, 379] width 222 height 120
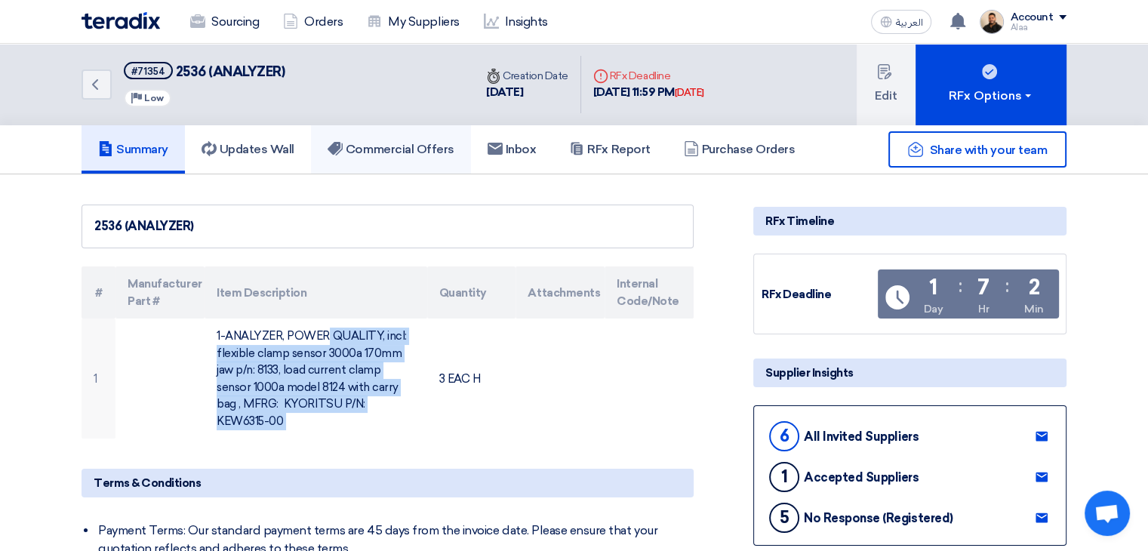
click at [415, 149] on h5 "Commercial Offers" at bounding box center [391, 149] width 127 height 15
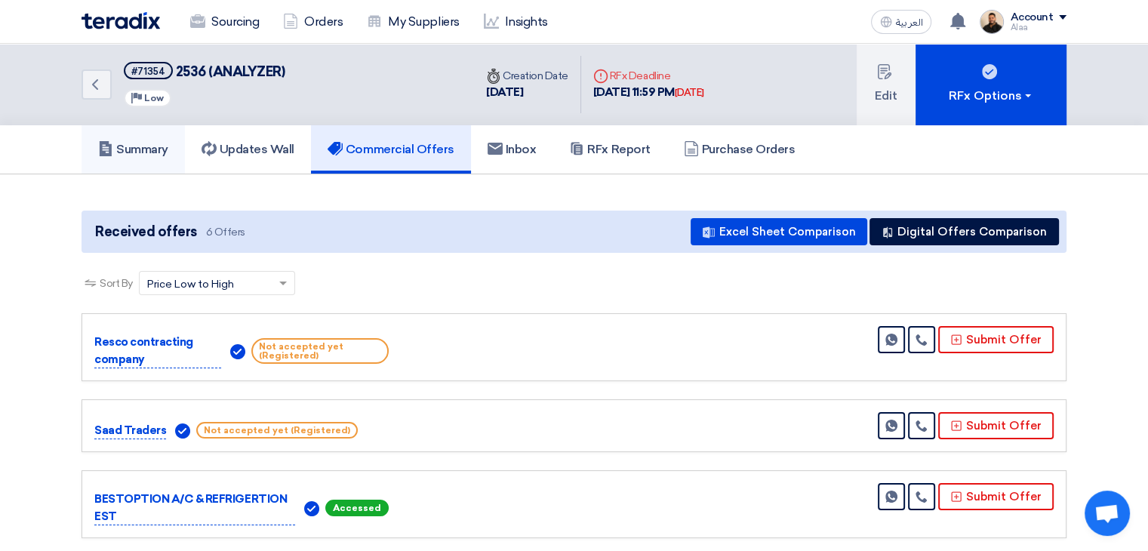
click at [154, 170] on link "Summary" at bounding box center [133, 149] width 103 height 48
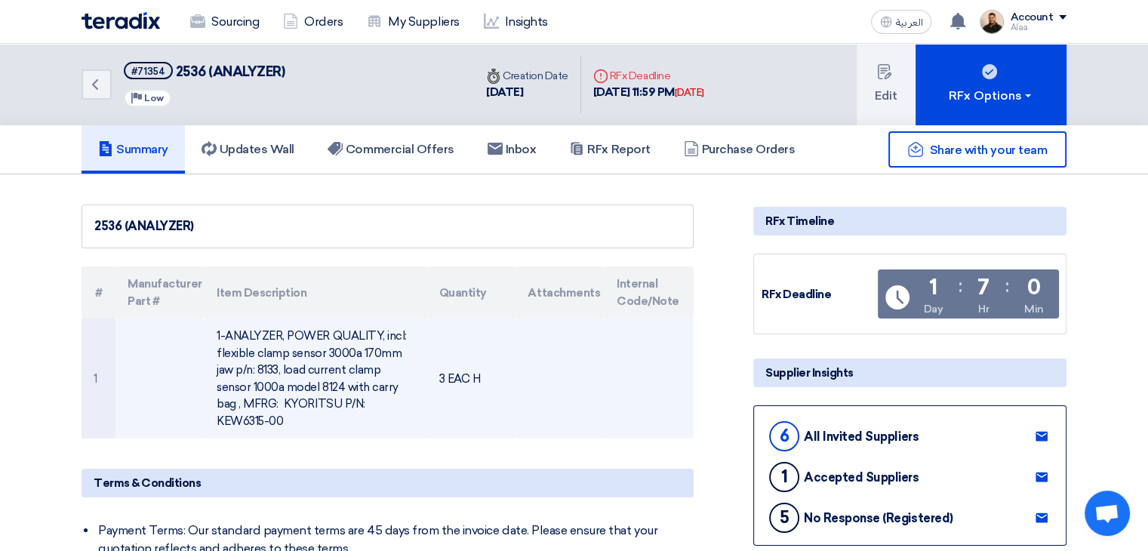
click at [290, 359] on td "1-ANALYZER, POWER QUALITY, incl: flexible clamp sensor 3000a 170mm jaw p/n: 813…" at bounding box center [316, 379] width 222 height 120
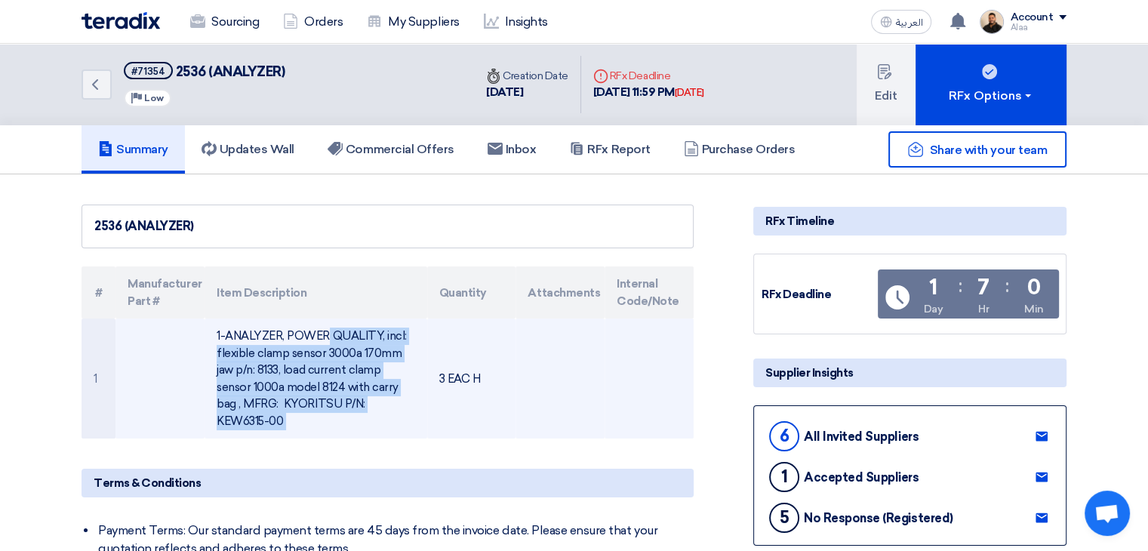
click at [290, 359] on td "1-ANALYZER, POWER QUALITY, incl: flexible clamp sensor 3000a 170mm jaw p/n: 813…" at bounding box center [316, 379] width 222 height 120
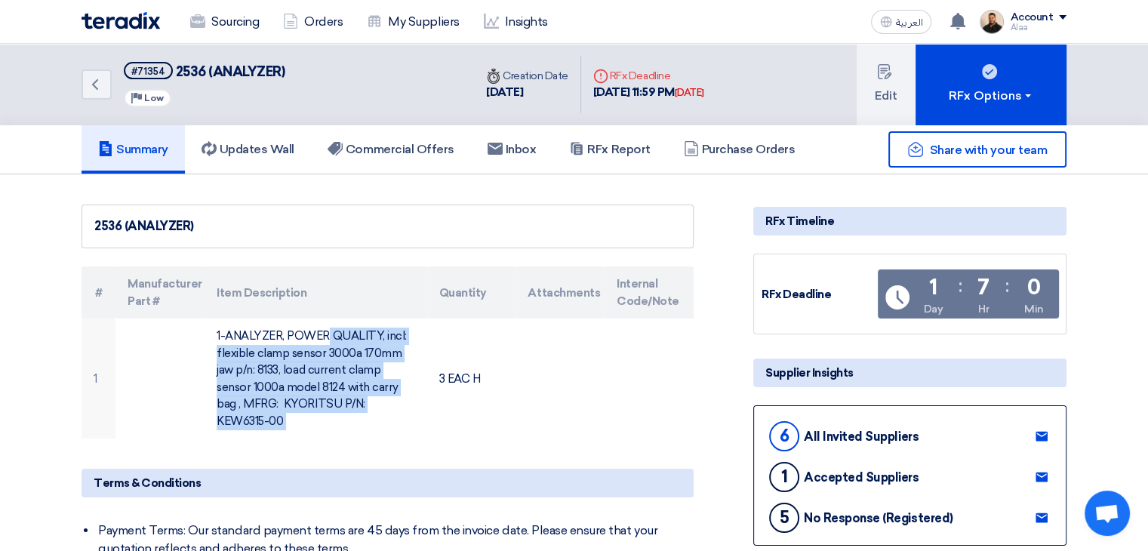
drag, startPoint x: 290, startPoint y: 359, endPoint x: 42, endPoint y: 259, distance: 267.1
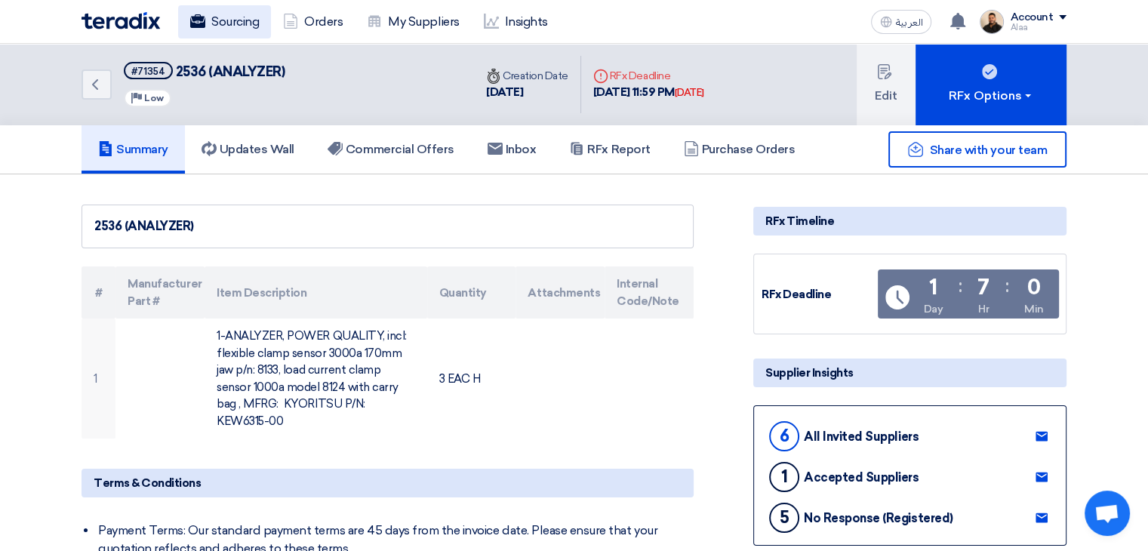
click at [245, 23] on link "Sourcing" at bounding box center [224, 21] width 93 height 33
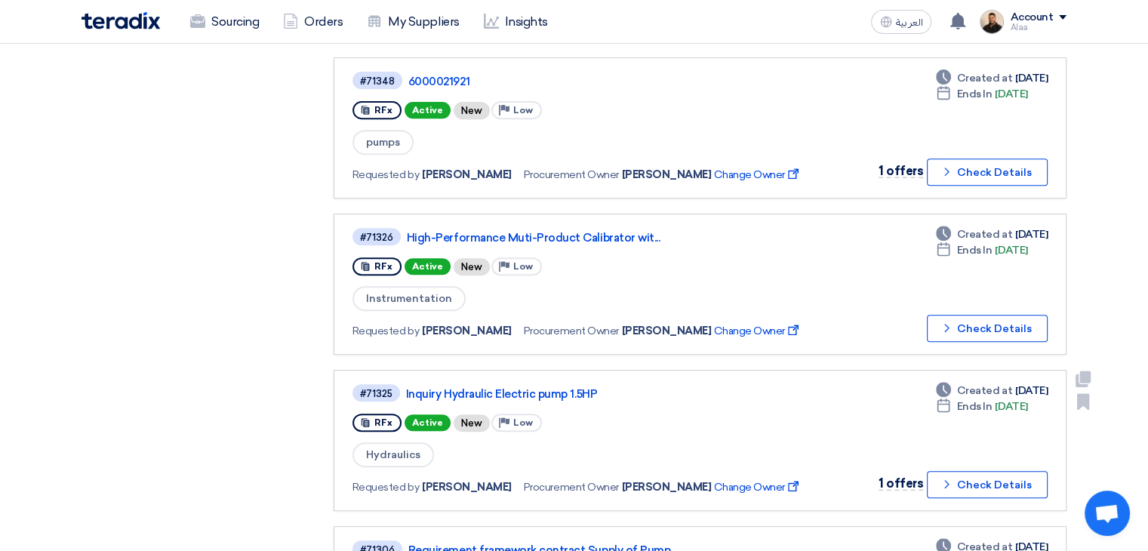
scroll to position [604, 0]
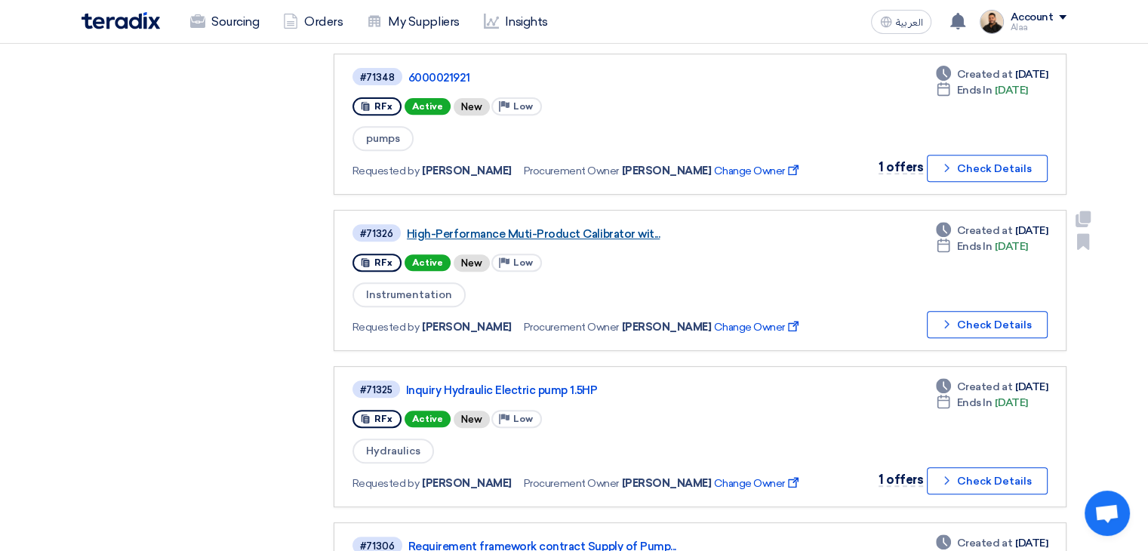
click at [463, 227] on link "High-Performance Muti-Product Calibrator wit..." at bounding box center [595, 234] width 377 height 14
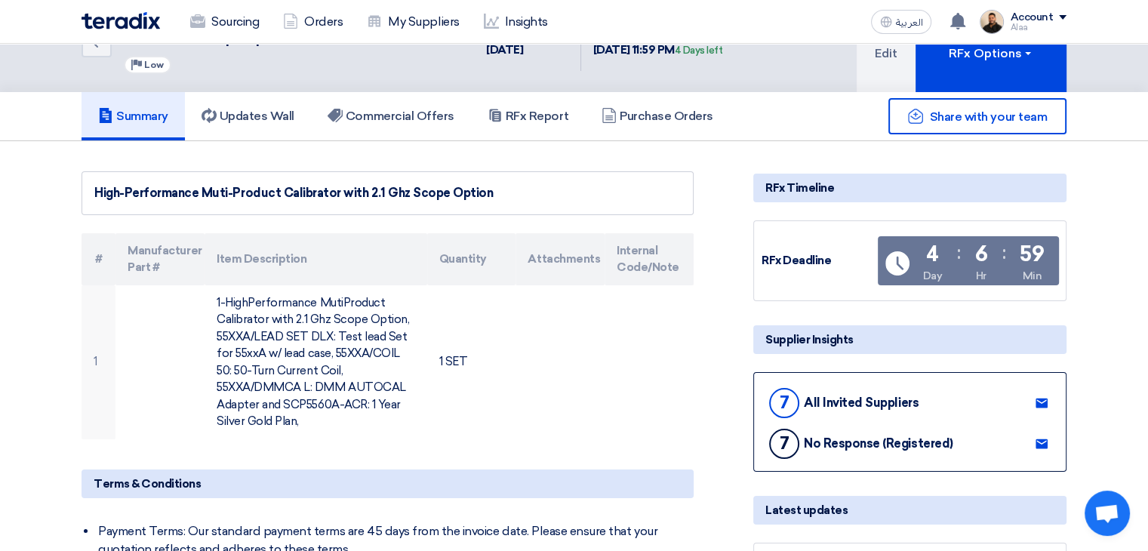
scroll to position [151, 0]
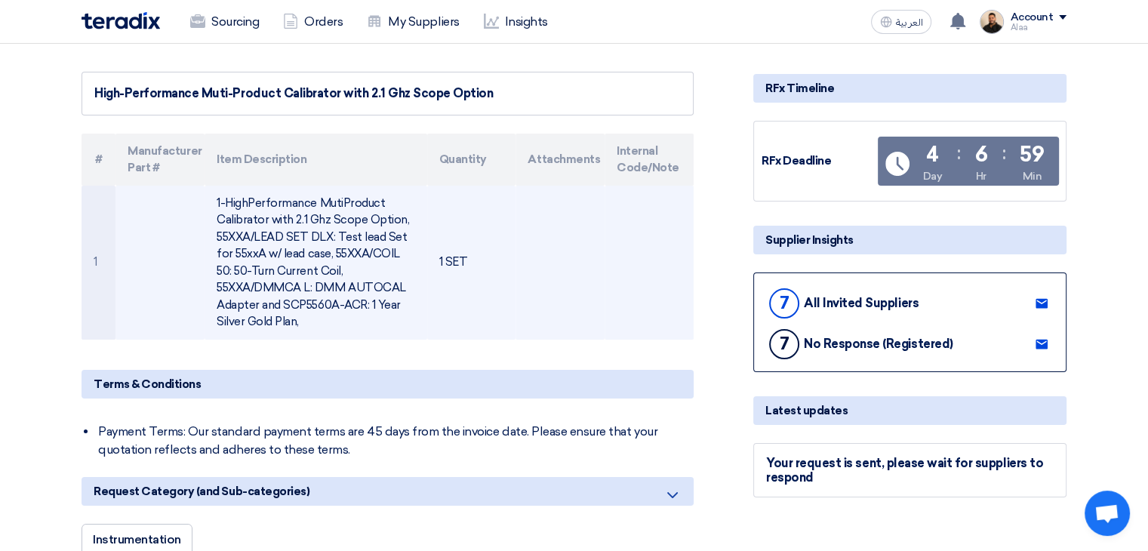
click at [284, 242] on td "1-HighPerformance MutiProduct Calibrator with 2.1 Ghz Scope Option, 55XXA/LEAD …" at bounding box center [316, 263] width 222 height 154
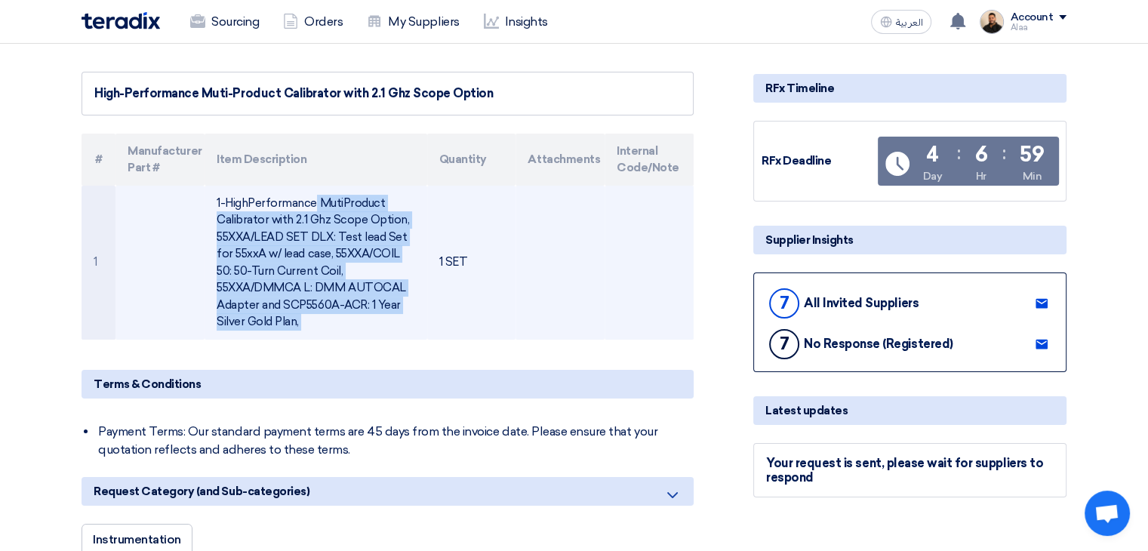
click at [284, 242] on td "1-HighPerformance MutiProduct Calibrator with 2.1 Ghz Scope Option, 55XXA/LEAD …" at bounding box center [316, 263] width 222 height 154
